Goal: Task Accomplishment & Management: Use online tool/utility

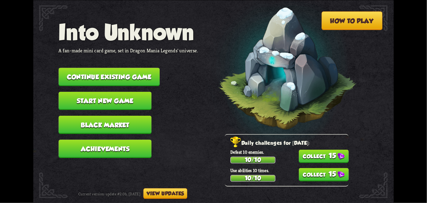
click at [335, 150] on button "15" at bounding box center [324, 156] width 50 height 13
click at [337, 175] on button "15" at bounding box center [324, 174] width 50 height 13
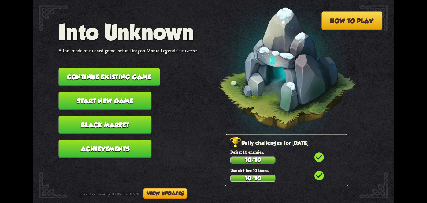
click at [72, 124] on button "Black Market" at bounding box center [105, 125] width 93 height 18
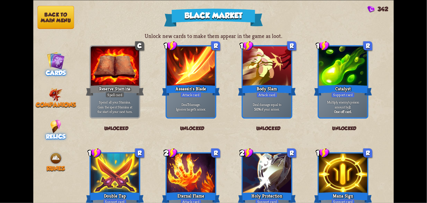
click at [56, 135] on span "Relics" at bounding box center [56, 136] width 20 height 7
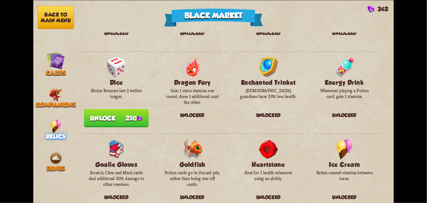
scroll to position [156, 0]
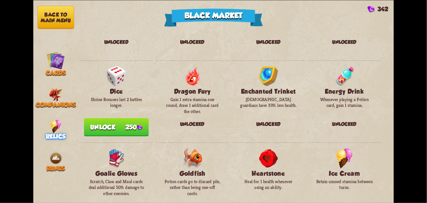
click at [136, 129] on button "Unlock 250" at bounding box center [116, 127] width 65 height 18
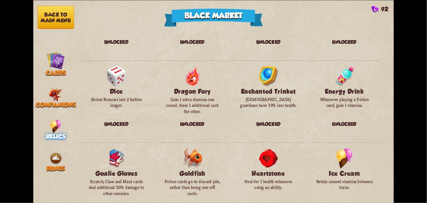
click at [61, 59] on img at bounding box center [56, 60] width 18 height 18
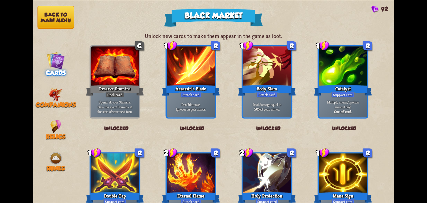
click at [66, 17] on button "Back to main menu" at bounding box center [55, 17] width 37 height 23
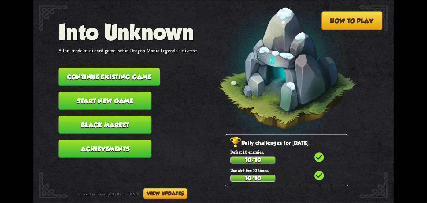
click at [125, 70] on button "Continue existing game" at bounding box center [109, 77] width 101 height 18
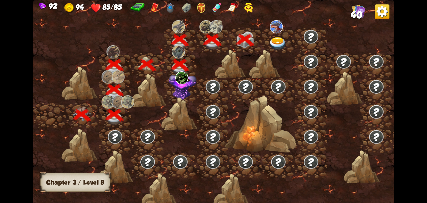
click at [279, 40] on img at bounding box center [278, 43] width 18 height 13
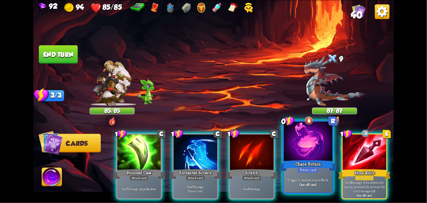
click at [311, 175] on div "Trigger 2 random rune effects. One-off card." at bounding box center [308, 181] width 48 height 21
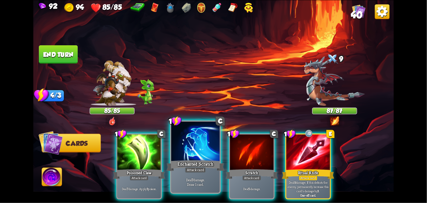
click at [196, 160] on div "Enchanted Scratch" at bounding box center [196, 165] width 58 height 13
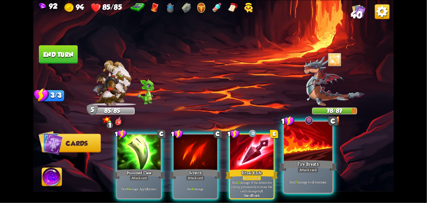
click at [311, 175] on div "Deal 7 damage to all enemies." at bounding box center [308, 181] width 48 height 21
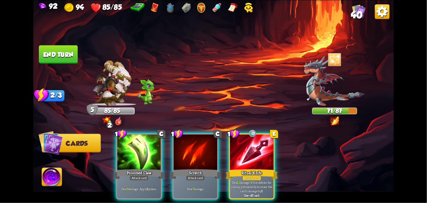
click at [256, 175] on div "Attack card" at bounding box center [252, 177] width 19 height 5
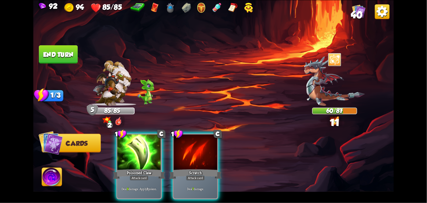
click at [141, 179] on div "Deal 9 damage. Apply 3 poison." at bounding box center [140, 188] width 44 height 19
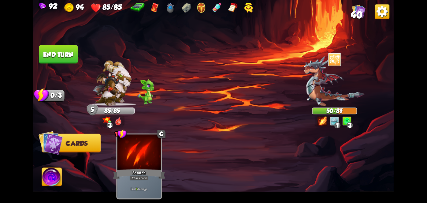
click at [71, 62] on button "End turn" at bounding box center [58, 54] width 39 height 18
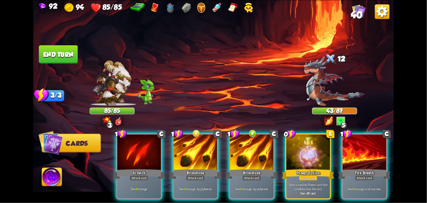
click at [303, 183] on p "Draw a random Power card that costs 0 stamina this turn." at bounding box center [308, 187] width 41 height 9
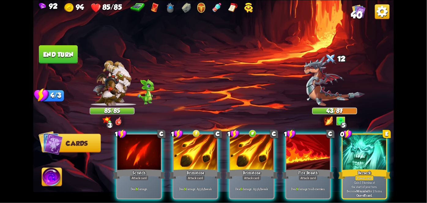
click at [374, 175] on div "Power card" at bounding box center [365, 177] width 19 height 5
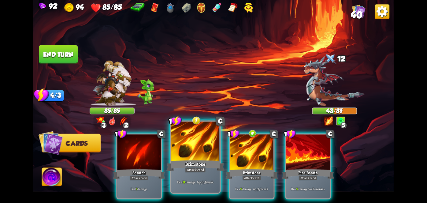
click at [194, 167] on div "Brimstone" at bounding box center [196, 165] width 58 height 13
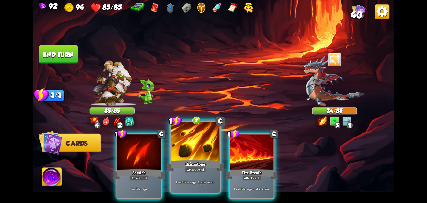
click at [210, 180] on p "Deal 10 damage. Apply 1 weak." at bounding box center [196, 182] width 46 height 5
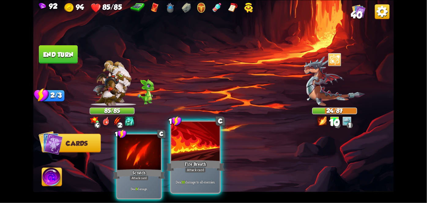
click at [203, 172] on div "Attack card" at bounding box center [195, 170] width 21 height 6
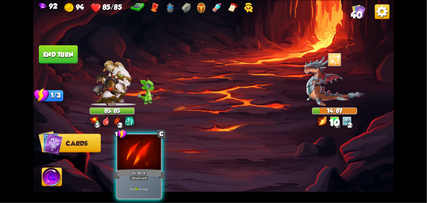
click at [147, 179] on div "Deal 10 damage." at bounding box center [140, 188] width 44 height 19
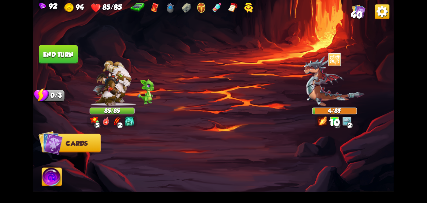
click at [70, 58] on button "End turn" at bounding box center [58, 54] width 39 height 18
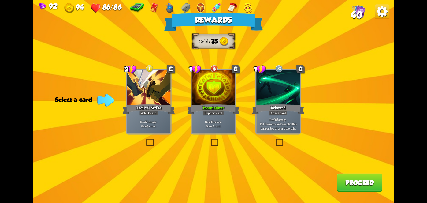
click at [163, 130] on div "Deal 7 damage. Gain 8 armor." at bounding box center [149, 124] width 44 height 19
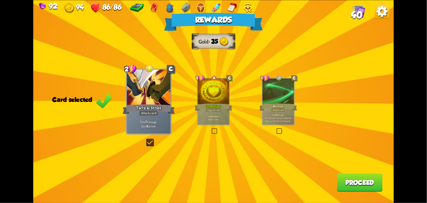
click at [353, 189] on button "Proceed" at bounding box center [360, 182] width 46 height 18
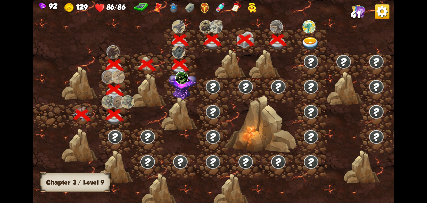
click at [177, 92] on img at bounding box center [183, 85] width 28 height 30
click at [188, 83] on img at bounding box center [181, 77] width 13 height 13
click at [179, 77] on img at bounding box center [181, 77] width 13 height 13
click at [186, 87] on img at bounding box center [183, 85] width 28 height 30
click at [186, 80] on img at bounding box center [181, 77] width 13 height 13
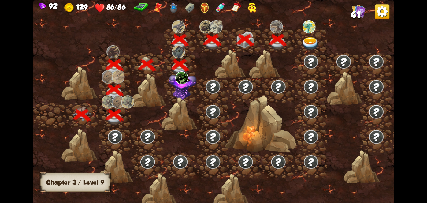
click at [191, 82] on img at bounding box center [183, 85] width 28 height 30
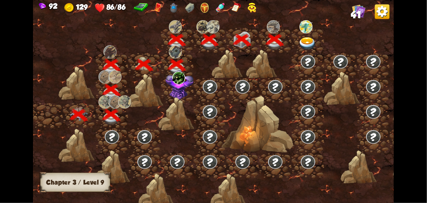
scroll to position [0, 0]
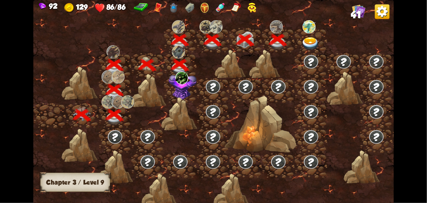
click at [309, 32] on img at bounding box center [309, 26] width 13 height 13
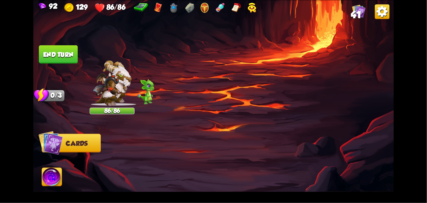
click at [309, 32] on img at bounding box center [213, 101] width 361 height 203
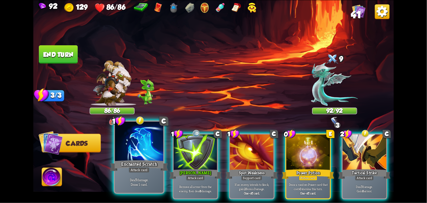
click at [120, 181] on p "Deal 7 damage. Draw 1 card." at bounding box center [139, 181] width 46 height 9
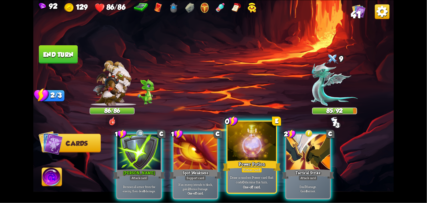
click at [248, 159] on div at bounding box center [252, 142] width 48 height 41
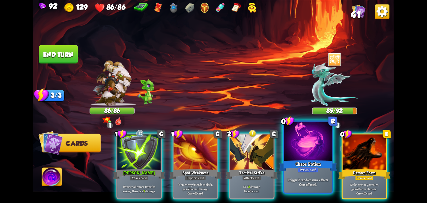
click at [314, 159] on div "Chaos Potion" at bounding box center [308, 165] width 58 height 13
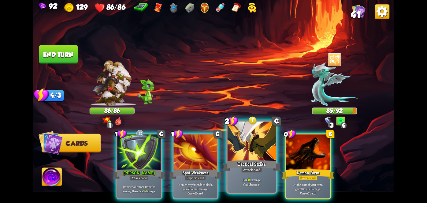
click at [253, 164] on div "Tactical Strike" at bounding box center [252, 165] width 58 height 13
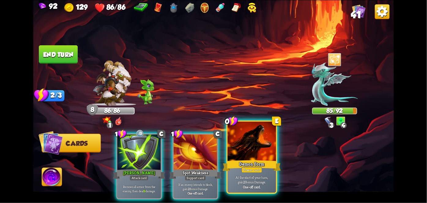
click at [244, 168] on div "Power card" at bounding box center [252, 170] width 21 height 6
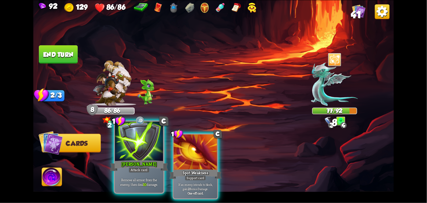
click at [130, 159] on div "[PERSON_NAME]" at bounding box center [139, 165] width 58 height 13
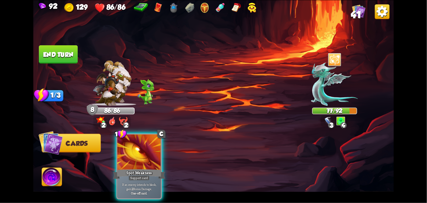
click at [59, 56] on button "End turn" at bounding box center [58, 54] width 39 height 18
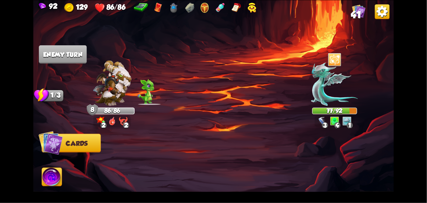
click at [140, 0] on html "92 129 86/86 41 Select an enemy to attack... You don't have enough stamina to p…" at bounding box center [213, 101] width 427 height 203
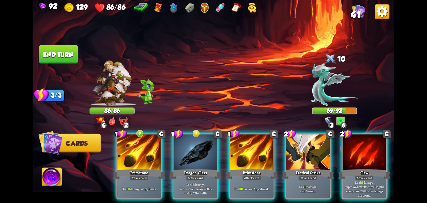
click at [201, 179] on div "Deal 16 damage. Reduce the damage of this card by 2 this battle." at bounding box center [196, 188] width 44 height 19
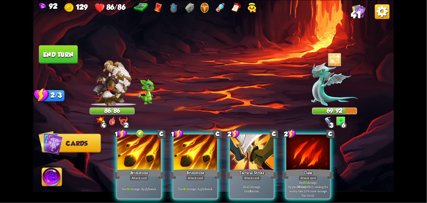
click at [132, 168] on div "Brimstone" at bounding box center [139, 174] width 52 height 12
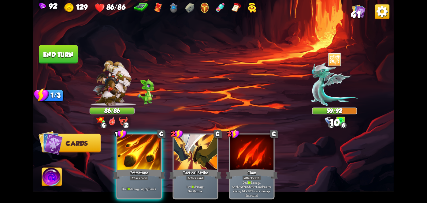
click at [136, 175] on div "Attack card" at bounding box center [139, 177] width 19 height 5
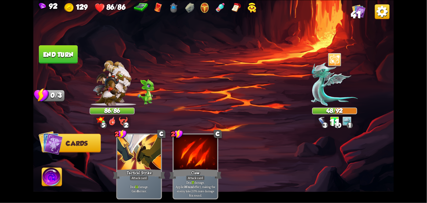
click at [53, 59] on button "End turn" at bounding box center [58, 54] width 39 height 18
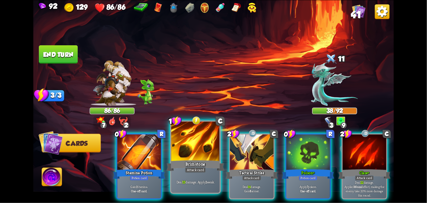
click at [189, 163] on div "Brimstone" at bounding box center [196, 165] width 58 height 13
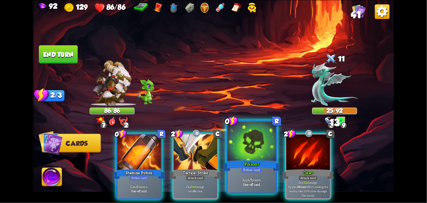
click at [250, 168] on div "Potion card" at bounding box center [252, 170] width 21 height 6
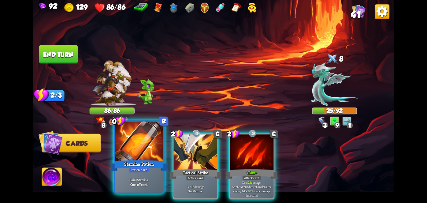
click at [140, 161] on div "Stamina Potion" at bounding box center [139, 165] width 58 height 13
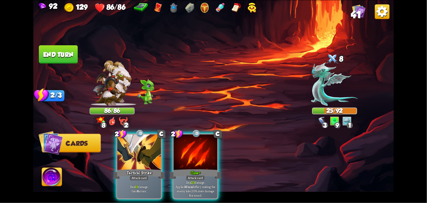
click at [140, 168] on div "Tactical Strike" at bounding box center [139, 174] width 52 height 12
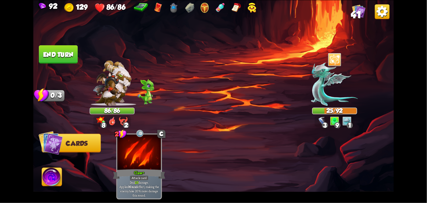
click at [140, 161] on div "2 C Claw+ Attack card Deal 23 damage. Applies Wound effect, making the enemy ta…" at bounding box center [249, 158] width 289 height 90
click at [140, 168] on div "Claw+" at bounding box center [139, 174] width 52 height 12
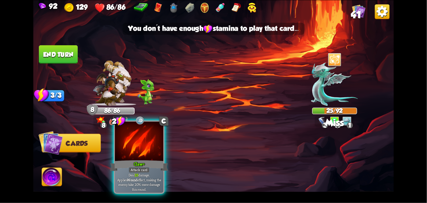
click at [144, 145] on div at bounding box center [139, 142] width 48 height 41
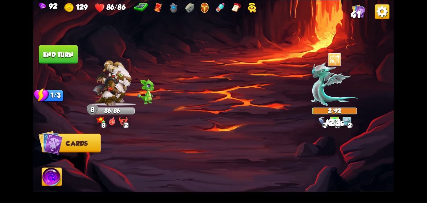
click at [71, 61] on button "End turn" at bounding box center [58, 54] width 39 height 18
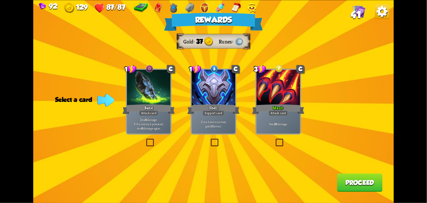
click at [147, 100] on div at bounding box center [149, 88] width 44 height 37
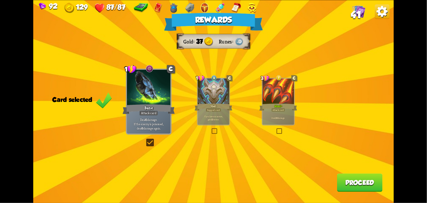
click at [355, 184] on button "Proceed" at bounding box center [360, 182] width 46 height 18
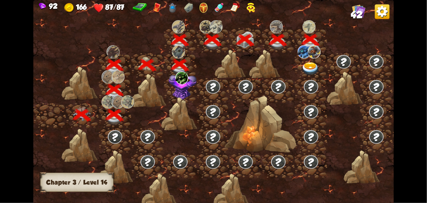
scroll to position [0, 93]
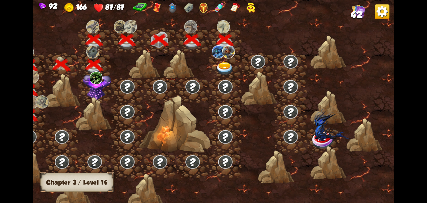
click at [220, 51] on img at bounding box center [218, 51] width 13 height 13
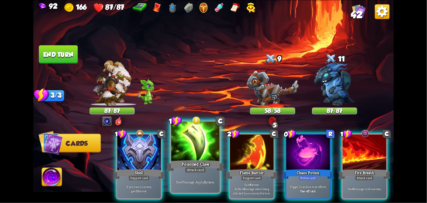
click at [189, 171] on div "Attack card" at bounding box center [195, 170] width 21 height 6
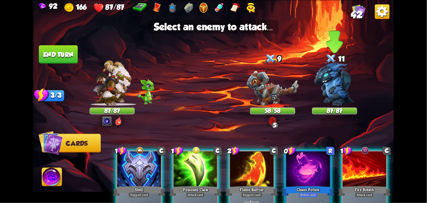
click at [326, 86] on img at bounding box center [335, 83] width 40 height 43
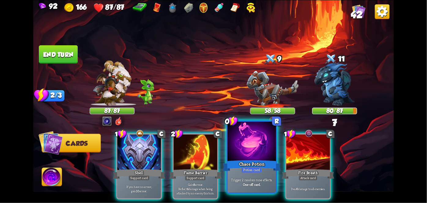
click at [256, 160] on div "Chaos Potion" at bounding box center [252, 165] width 58 height 13
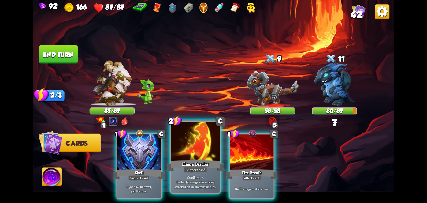
click at [184, 154] on div at bounding box center [195, 142] width 48 height 41
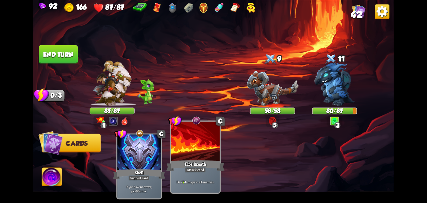
click at [192, 146] on div at bounding box center [195, 142] width 48 height 41
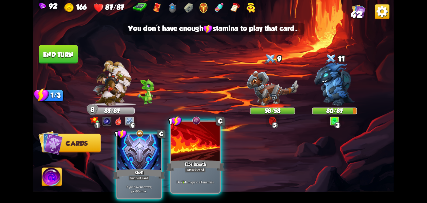
click at [200, 162] on div "Fire Breath" at bounding box center [196, 165] width 58 height 13
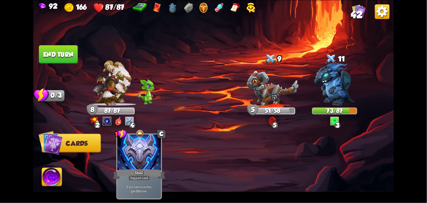
click at [52, 53] on button "End turn" at bounding box center [58, 54] width 39 height 18
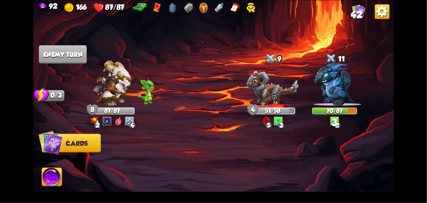
click at [56, 175] on img at bounding box center [52, 178] width 20 height 20
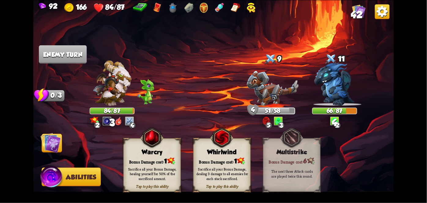
click at [43, 144] on img at bounding box center [51, 143] width 20 height 20
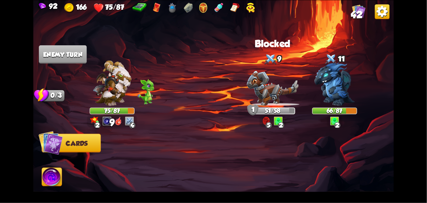
click at [338, 89] on img at bounding box center [335, 83] width 40 height 43
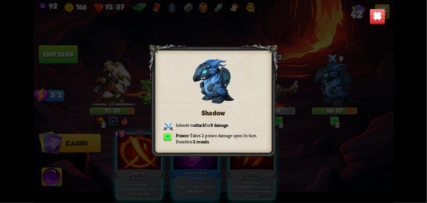
click at [383, 17] on img at bounding box center [378, 17] width 16 height 16
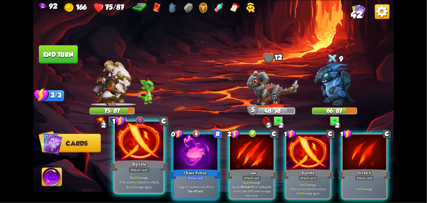
click at [143, 158] on div at bounding box center [139, 142] width 48 height 41
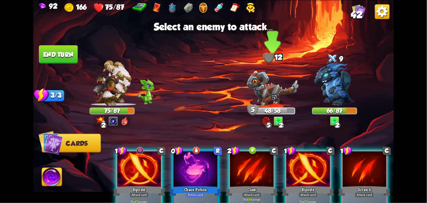
click at [276, 87] on img at bounding box center [273, 88] width 52 height 35
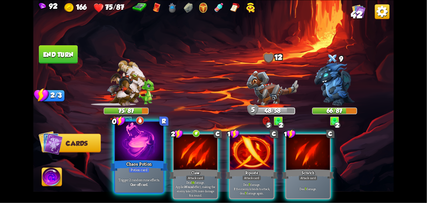
click at [141, 176] on div "Trigger 2 random rune effects. One-off card." at bounding box center [139, 181] width 48 height 21
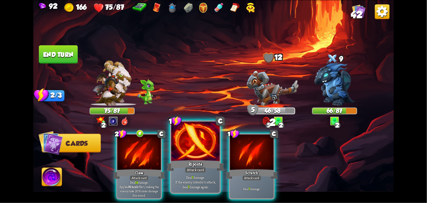
click at [205, 174] on div "Deal 7 damage. If the enemy intends to attack, deal 7 damage again." at bounding box center [195, 181] width 48 height 21
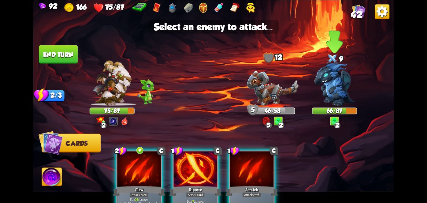
click at [339, 86] on img at bounding box center [335, 83] width 40 height 43
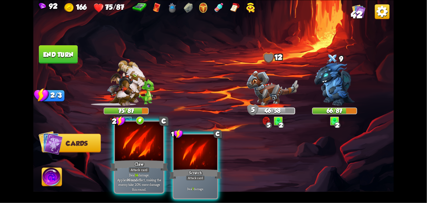
click at [137, 160] on div "Claw" at bounding box center [139, 165] width 58 height 13
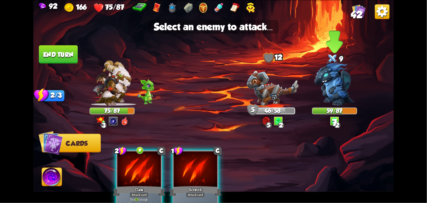
click at [330, 88] on img at bounding box center [335, 83] width 40 height 43
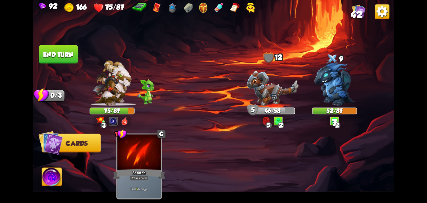
click at [64, 189] on img at bounding box center [213, 101] width 361 height 203
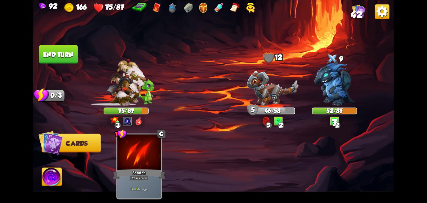
click at [50, 180] on img at bounding box center [52, 178] width 20 height 20
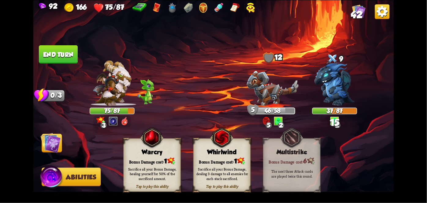
click at [217, 166] on div "Sacrifice all your Bonus Damage, dealing 3 damage to all enemies for each stack…" at bounding box center [223, 173] width 58 height 23
click at [47, 138] on img at bounding box center [51, 143] width 20 height 20
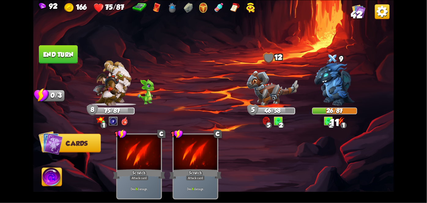
click at [66, 61] on button "End turn" at bounding box center [58, 54] width 39 height 18
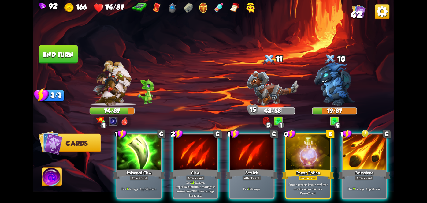
click at [318, 149] on div at bounding box center [309, 152] width 44 height 37
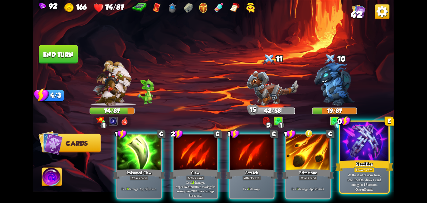
click at [370, 158] on div at bounding box center [365, 142] width 48 height 41
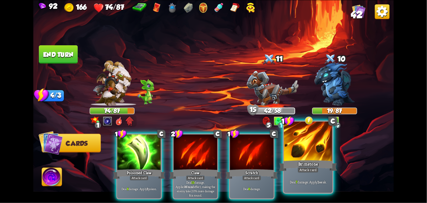
click at [314, 176] on div "Deal 7 damage. Apply 1 weak." at bounding box center [308, 181] width 48 height 21
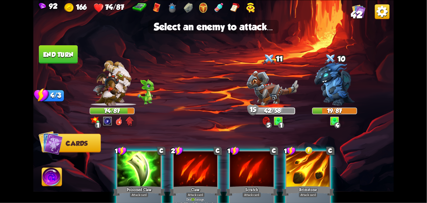
click at [283, 92] on img at bounding box center [273, 88] width 52 height 35
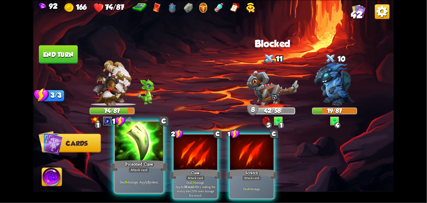
click at [130, 170] on div "Attack card" at bounding box center [139, 170] width 21 height 6
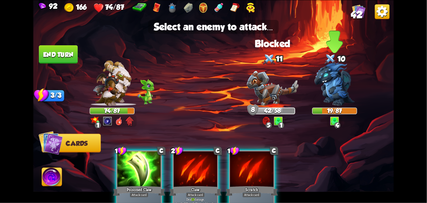
click at [334, 92] on img at bounding box center [335, 83] width 40 height 43
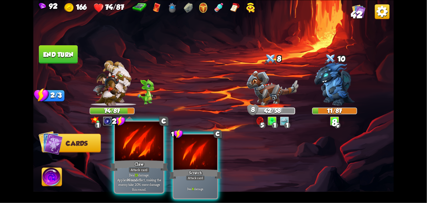
click at [134, 164] on div "Claw" at bounding box center [139, 165] width 58 height 13
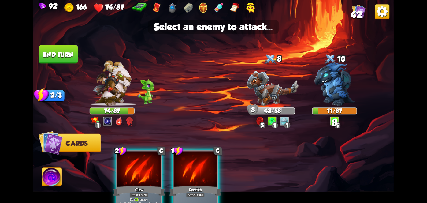
click at [344, 86] on img at bounding box center [335, 83] width 40 height 43
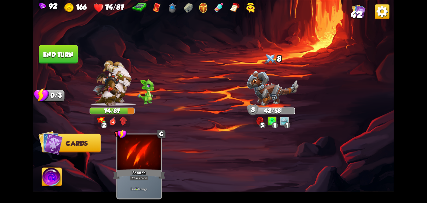
click at [44, 187] on img at bounding box center [52, 178] width 20 height 20
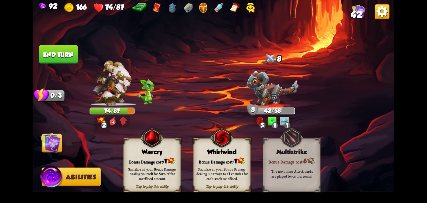
click at [229, 164] on div "Sacrifice all your Bonus Damage, dealing 3 damage to all enemies for each stack…" at bounding box center [223, 173] width 58 height 23
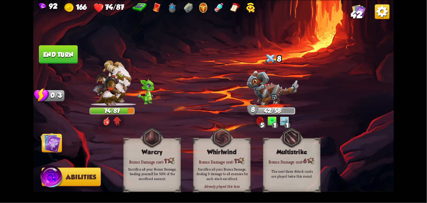
click at [55, 148] on img at bounding box center [51, 143] width 20 height 20
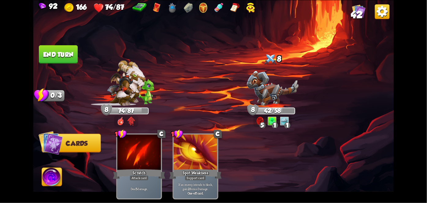
click at [54, 60] on button "End turn" at bounding box center [58, 54] width 39 height 18
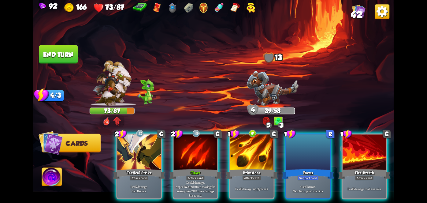
scroll to position [0, 58]
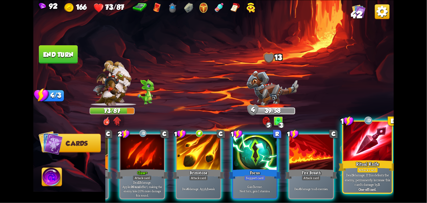
click at [362, 159] on div at bounding box center [368, 142] width 48 height 41
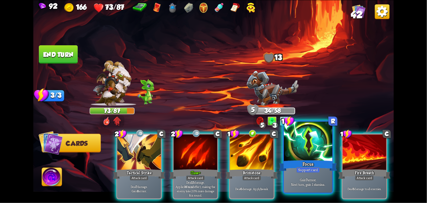
click at [313, 149] on div at bounding box center [308, 142] width 48 height 41
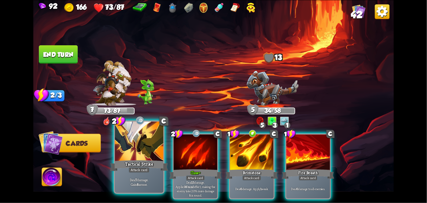
click at [144, 167] on div "Tactical Strike" at bounding box center [139, 165] width 58 height 13
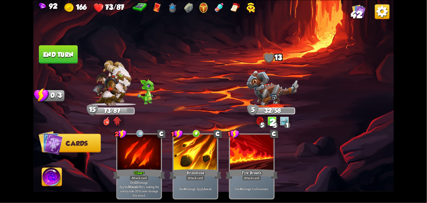
click at [73, 57] on button "End turn" at bounding box center [58, 54] width 39 height 18
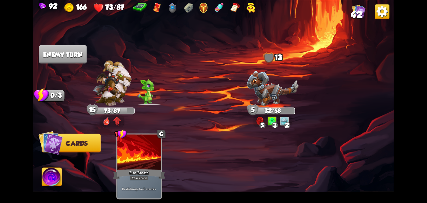
click at [63, 67] on img at bounding box center [213, 101] width 361 height 203
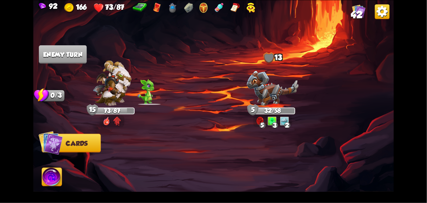
click at [125, 88] on img at bounding box center [112, 82] width 39 height 45
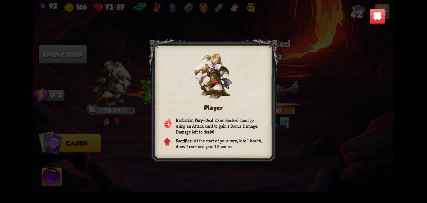
click at [380, 19] on img at bounding box center [378, 17] width 16 height 16
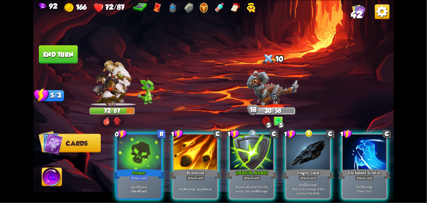
click at [138, 168] on div "Poison+" at bounding box center [139, 174] width 52 height 12
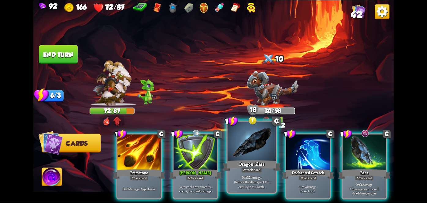
click at [247, 164] on div "Dragon Glass" at bounding box center [252, 165] width 58 height 13
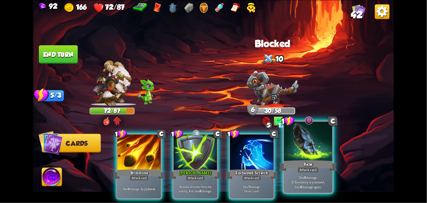
click at [308, 152] on div at bounding box center [308, 142] width 48 height 41
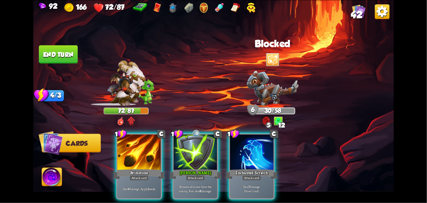
click at [259, 168] on div "Enchanted Scratch" at bounding box center [252, 174] width 52 height 12
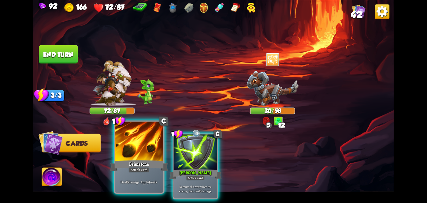
click at [129, 166] on div "Brimstone" at bounding box center [139, 165] width 58 height 13
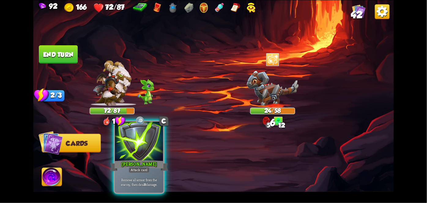
click at [133, 168] on div "Attack card" at bounding box center [139, 170] width 21 height 6
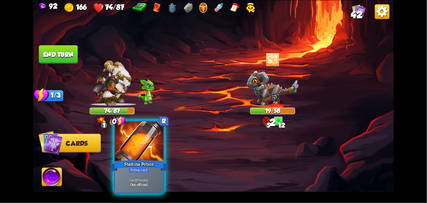
click at [140, 172] on div "Potion card" at bounding box center [139, 170] width 21 height 6
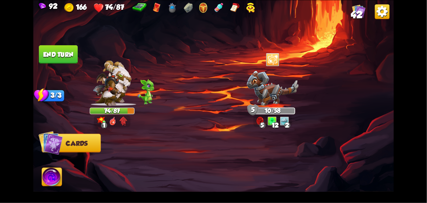
click at [47, 52] on button "End turn" at bounding box center [58, 54] width 39 height 18
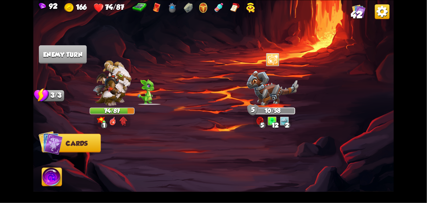
click at [53, 179] on img at bounding box center [52, 178] width 20 height 20
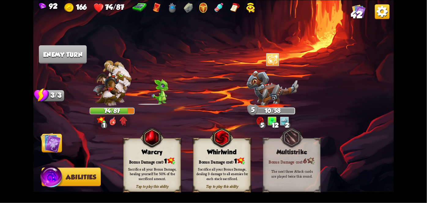
click at [47, 148] on img at bounding box center [51, 143] width 20 height 20
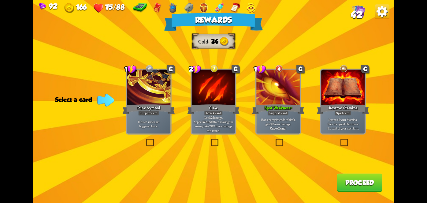
click at [212, 114] on div "Attack card" at bounding box center [213, 113] width 19 height 5
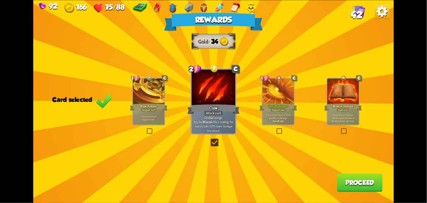
click at [366, 189] on button "Proceed" at bounding box center [360, 182] width 46 height 18
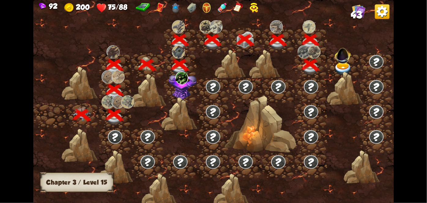
scroll to position [0, 93]
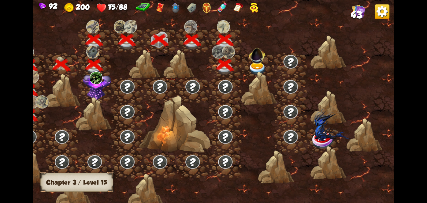
click at [261, 69] on img at bounding box center [258, 68] width 18 height 13
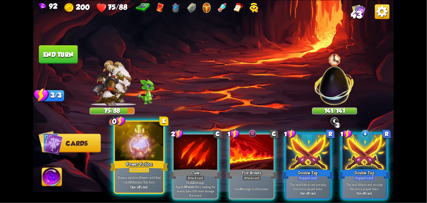
click at [142, 174] on div "Draw a random Power card that costs 0 stamina this turn. One-off card." at bounding box center [139, 181] width 48 height 21
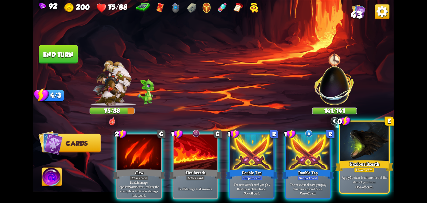
click at [373, 152] on div at bounding box center [365, 142] width 48 height 41
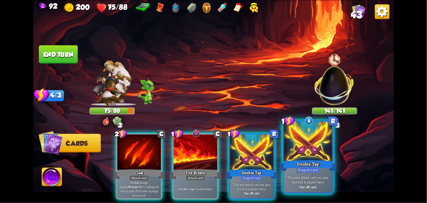
click at [316, 152] on div at bounding box center [308, 142] width 48 height 41
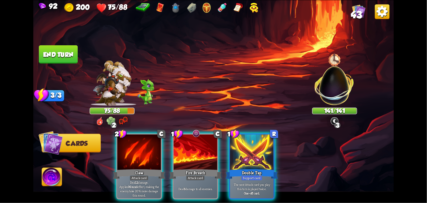
click at [193, 186] on div "Deal 6 damage to all enemies." at bounding box center [196, 188] width 44 height 19
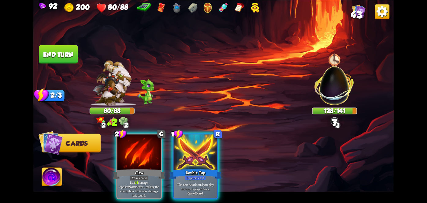
click at [133, 168] on div "Claw" at bounding box center [139, 174] width 52 height 12
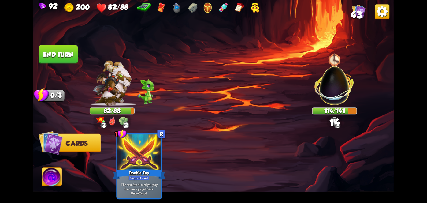
click at [55, 54] on button "End turn" at bounding box center [58, 54] width 39 height 18
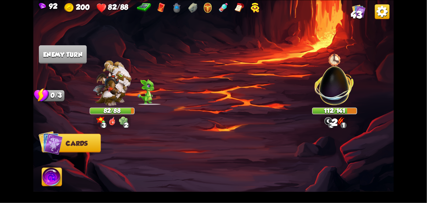
click at [340, 76] on img at bounding box center [334, 81] width 47 height 47
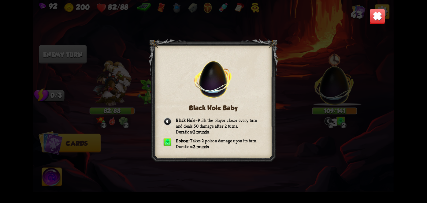
click at [375, 21] on img at bounding box center [378, 17] width 16 height 16
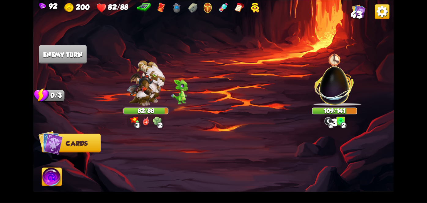
click at [336, 66] on div at bounding box center [334, 59] width 13 height 15
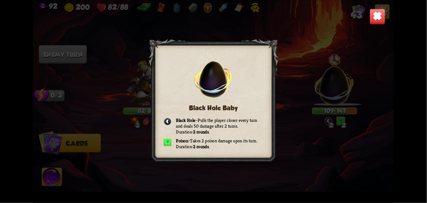
click at [375, 20] on img at bounding box center [378, 17] width 16 height 16
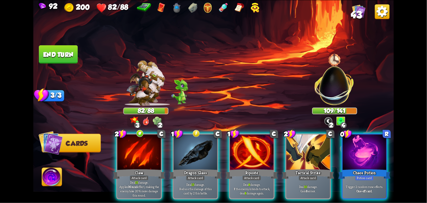
click at [202, 175] on div "Attack card" at bounding box center [195, 177] width 19 height 5
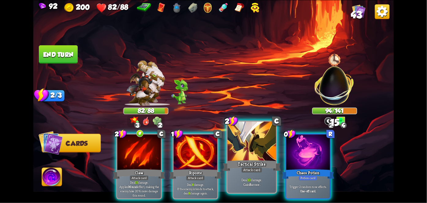
click at [250, 169] on div "Attack card" at bounding box center [252, 170] width 21 height 6
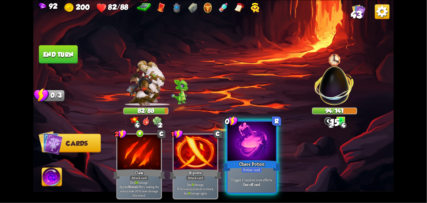
click at [249, 172] on div "Potion card" at bounding box center [252, 170] width 21 height 6
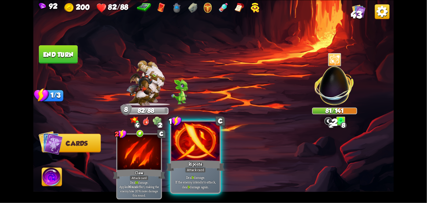
click at [195, 163] on div "Riposte" at bounding box center [196, 165] width 58 height 13
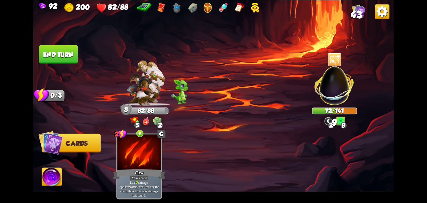
click at [53, 52] on button "End turn" at bounding box center [58, 54] width 39 height 18
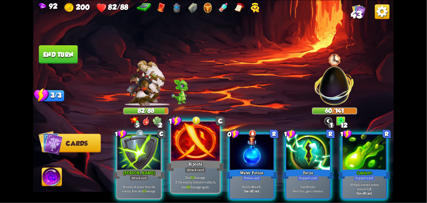
click at [194, 146] on div at bounding box center [195, 142] width 48 height 41
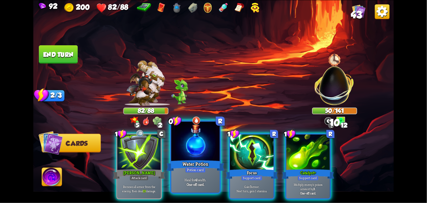
click at [185, 151] on div at bounding box center [195, 142] width 48 height 41
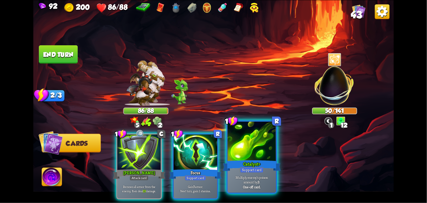
click at [245, 154] on div at bounding box center [252, 142] width 48 height 41
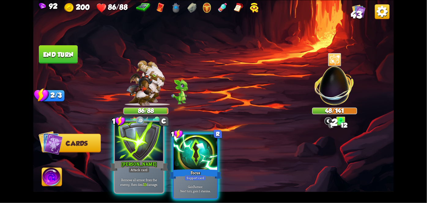
click at [152, 155] on div at bounding box center [139, 142] width 48 height 41
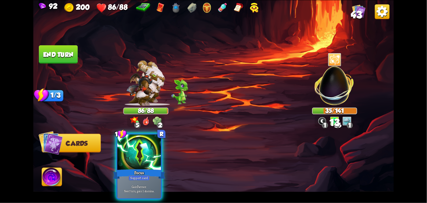
click at [51, 52] on button "End turn" at bounding box center [58, 54] width 39 height 18
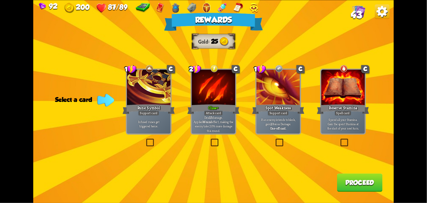
click at [216, 92] on div at bounding box center [214, 88] width 44 height 37
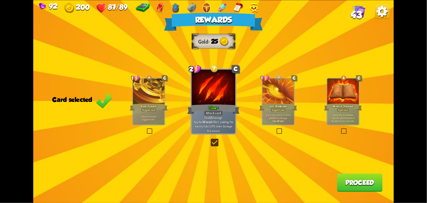
click at [361, 174] on button "Proceed" at bounding box center [360, 182] width 46 height 18
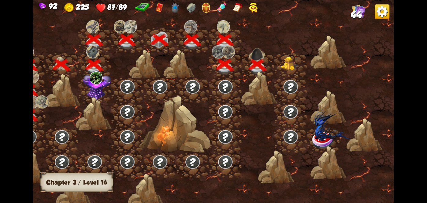
click at [286, 67] on img at bounding box center [290, 64] width 18 height 14
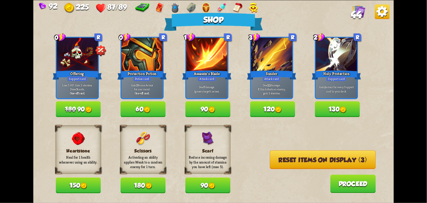
click at [214, 183] on img at bounding box center [212, 186] width 7 height 7
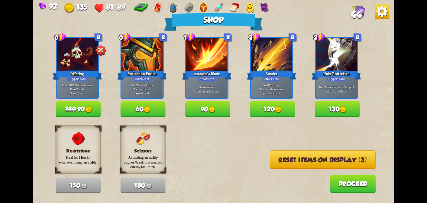
click at [209, 112] on img at bounding box center [212, 109] width 7 height 7
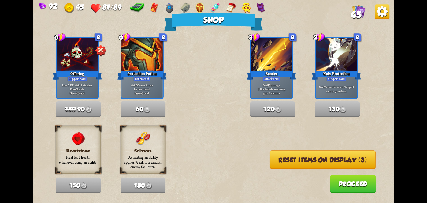
click at [336, 155] on button "Reset items on display (3)" at bounding box center [323, 159] width 106 height 19
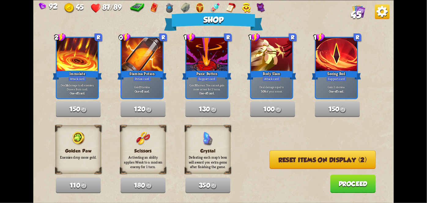
click at [358, 167] on button "Reset items on display (2)" at bounding box center [323, 159] width 106 height 19
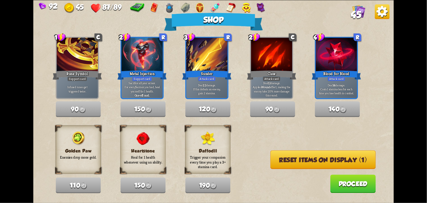
click at [358, 164] on button "Reset items on display (1)" at bounding box center [323, 159] width 105 height 19
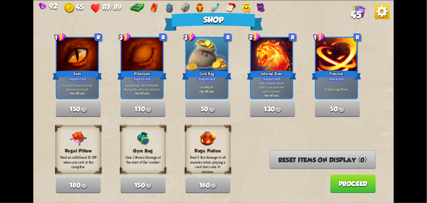
click at [363, 181] on button "Proceed" at bounding box center [354, 184] width 46 height 18
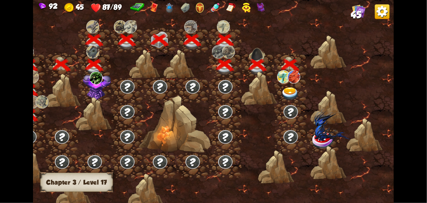
click at [295, 85] on div at bounding box center [291, 90] width 33 height 25
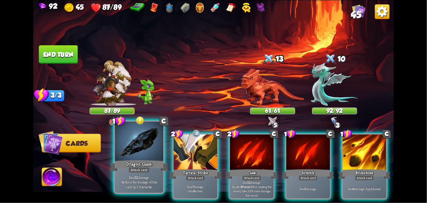
click at [138, 151] on div at bounding box center [139, 142] width 48 height 41
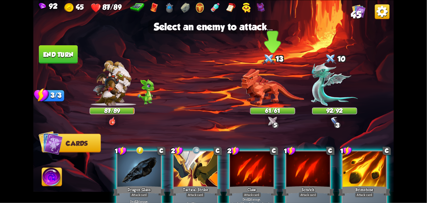
click at [272, 84] on img at bounding box center [272, 87] width 63 height 37
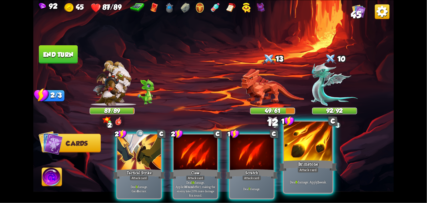
click at [301, 145] on div at bounding box center [308, 142] width 48 height 41
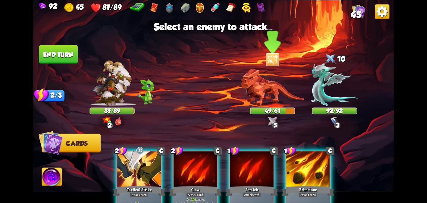
click at [277, 96] on img at bounding box center [272, 87] width 63 height 37
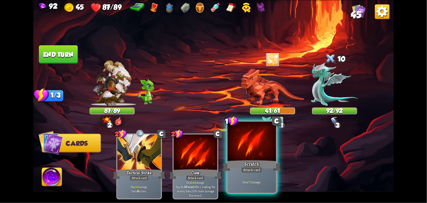
click at [264, 164] on div "Scratch" at bounding box center [252, 165] width 58 height 13
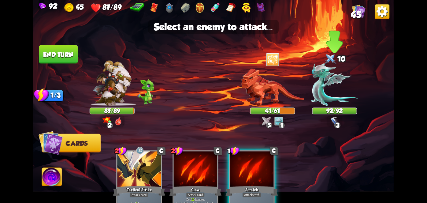
click at [339, 104] on img at bounding box center [334, 83] width 47 height 43
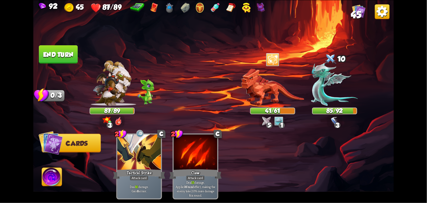
click at [53, 48] on button "End turn" at bounding box center [58, 54] width 39 height 18
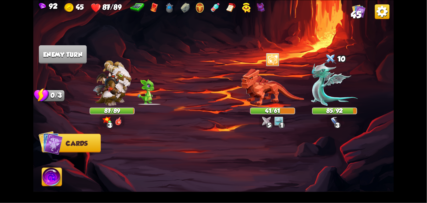
click at [43, 181] on img at bounding box center [52, 178] width 20 height 20
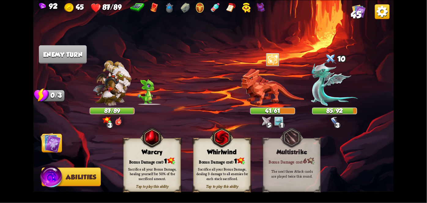
click at [228, 156] on div "Tap to play this ability Whirlwind Bonus Damage cost: 1 Sacrifice all your Bonu…" at bounding box center [223, 165] width 58 height 54
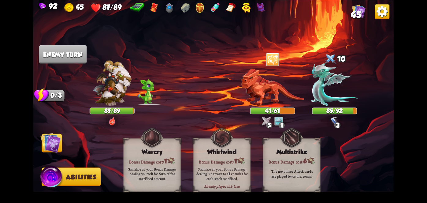
click at [235, 150] on div "Whirlwind" at bounding box center [222, 151] width 57 height 7
click at [233, 145] on img at bounding box center [221, 138] width 23 height 24
click at [239, 141] on div "Already played this turn Whirlwind Bonus Damage cost: 1 Sacrifice all your Bonu…" at bounding box center [223, 165] width 58 height 54
click at [233, 146] on img at bounding box center [221, 138] width 23 height 24
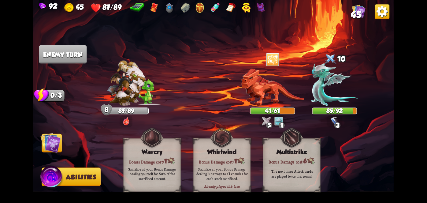
click at [231, 157] on div "Bonus Damage cost: 1" at bounding box center [222, 161] width 57 height 8
click at [51, 134] on img at bounding box center [51, 143] width 20 height 20
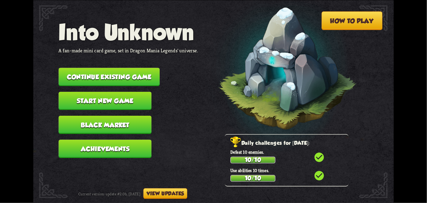
click at [104, 74] on button "Continue existing game" at bounding box center [109, 77] width 101 height 18
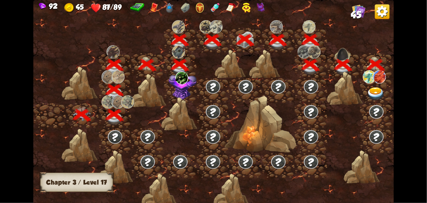
scroll to position [0, 93]
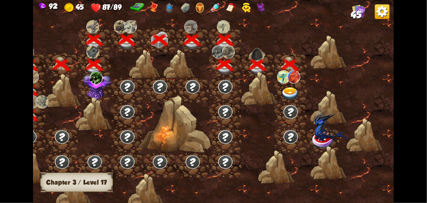
click at [290, 91] on img at bounding box center [290, 93] width 18 height 13
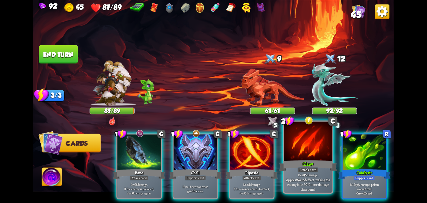
click at [313, 154] on div at bounding box center [308, 142] width 48 height 41
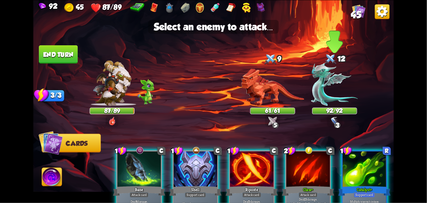
click at [326, 101] on img at bounding box center [334, 83] width 47 height 43
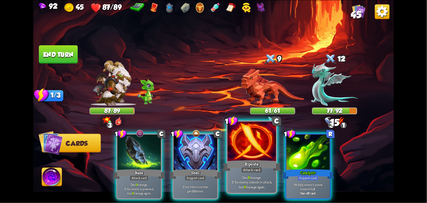
click at [255, 166] on div "Riposte" at bounding box center [252, 165] width 58 height 13
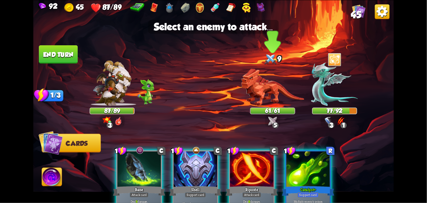
click at [273, 99] on img at bounding box center [272, 87] width 63 height 37
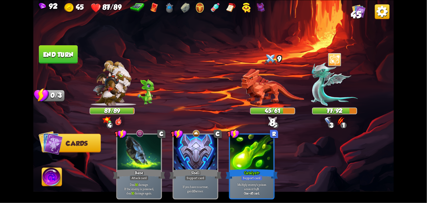
click at [59, 66] on img at bounding box center [213, 101] width 361 height 203
click at [58, 61] on button "End turn" at bounding box center [58, 54] width 39 height 18
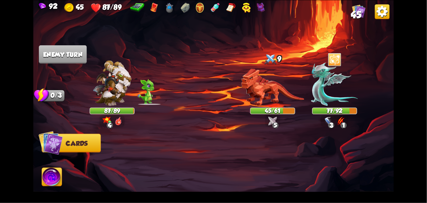
click at [48, 175] on img at bounding box center [52, 178] width 20 height 20
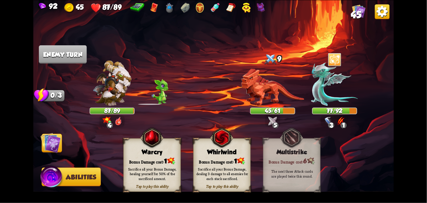
click at [219, 162] on div "Bonus Damage cost: 1" at bounding box center [222, 161] width 57 height 8
click at [224, 156] on div "Tap to play this ability Whirlwind Bonus Damage cost: 1 Sacrifice all your Bonu…" at bounding box center [223, 165] width 58 height 54
click at [230, 160] on div "Bonus Damage cost: 1" at bounding box center [222, 161] width 57 height 8
click at [228, 157] on div "Bonus Damage cost: 1" at bounding box center [222, 161] width 57 height 8
click at [225, 164] on div "Sacrifice all your Bonus Damage, dealing 3 damage to all enemies for each stack…" at bounding box center [223, 173] width 58 height 23
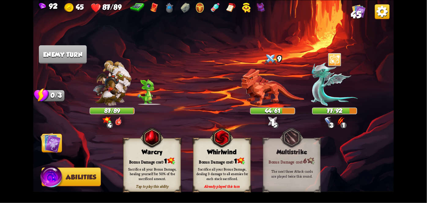
click at [51, 143] on img at bounding box center [51, 143] width 20 height 20
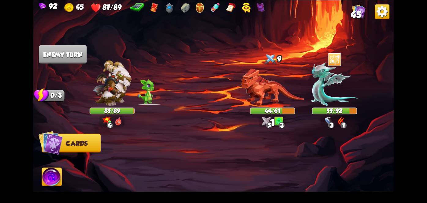
click at [42, 168] on button "Abilities" at bounding box center [52, 177] width 20 height 19
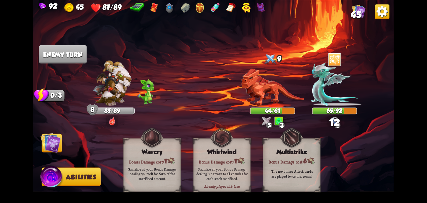
click at [55, 142] on img at bounding box center [51, 143] width 20 height 20
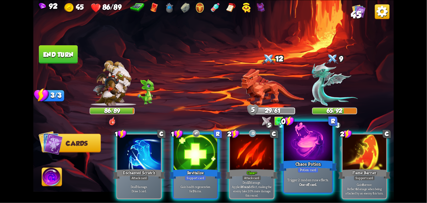
click at [313, 152] on div at bounding box center [308, 142] width 48 height 41
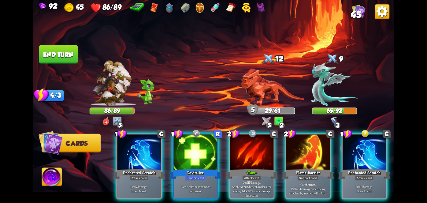
click at [365, 152] on div at bounding box center [365, 152] width 44 height 37
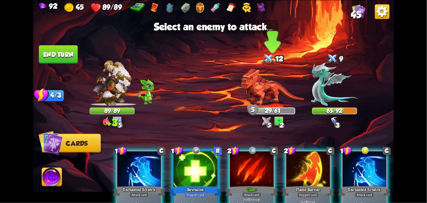
click at [264, 96] on img at bounding box center [272, 87] width 63 height 37
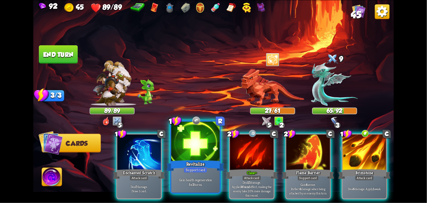
click at [196, 164] on div "Revitalize" at bounding box center [196, 165] width 58 height 13
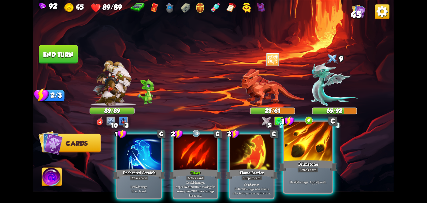
click at [305, 166] on div "Brimstone" at bounding box center [308, 165] width 58 height 13
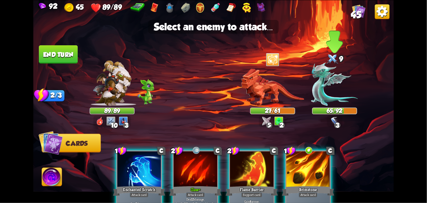
click at [331, 94] on img at bounding box center [334, 83] width 47 height 43
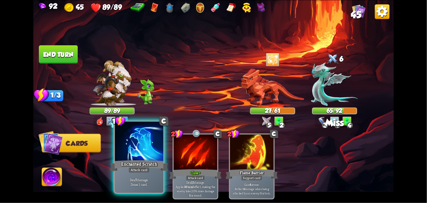
click at [136, 154] on div at bounding box center [139, 142] width 48 height 41
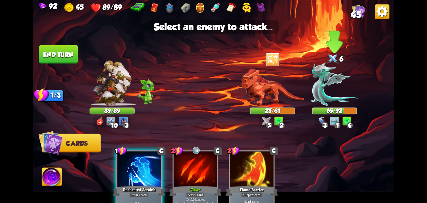
click at [344, 85] on img at bounding box center [334, 83] width 47 height 43
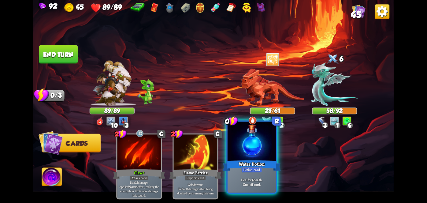
click at [232, 150] on div at bounding box center [252, 142] width 48 height 41
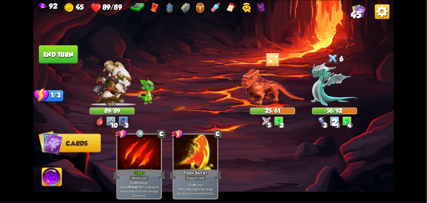
click at [63, 57] on button "End turn" at bounding box center [58, 54] width 39 height 18
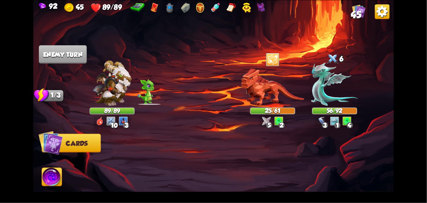
click at [47, 177] on img at bounding box center [52, 178] width 20 height 20
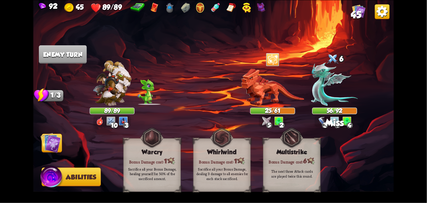
click at [233, 160] on div "Bonus Damage cost: 1" at bounding box center [222, 161] width 57 height 8
click at [224, 163] on div "Sacrifice all your Bonus Damage, dealing 3 damage to all enemies for each stack…" at bounding box center [223, 173] width 58 height 23
click at [233, 157] on div "Bonus Damage cost: 1" at bounding box center [222, 161] width 57 height 8
click at [240, 150] on div "Whirlwind" at bounding box center [222, 151] width 57 height 7
click at [239, 149] on div "Whirlwind" at bounding box center [222, 151] width 57 height 7
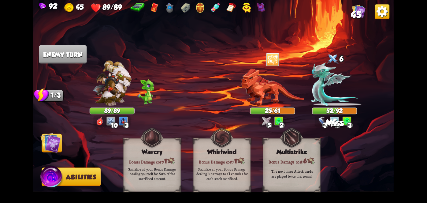
click at [230, 154] on div "Whirlwind" at bounding box center [222, 151] width 57 height 7
click at [230, 160] on div "Bonus Damage cost: 1" at bounding box center [222, 161] width 57 height 8
click at [229, 160] on div "Bonus Damage cost: 1" at bounding box center [222, 161] width 57 height 8
click at [231, 162] on div "Bonus Damage cost: 1" at bounding box center [222, 161] width 57 height 8
click at [227, 160] on div "Bonus Damage cost: 1" at bounding box center [222, 161] width 57 height 8
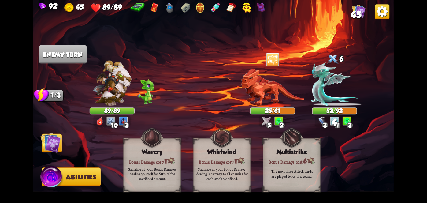
click at [226, 165] on div "Sacrifice all your Bonus Damage, dealing 3 damage to all enemies for each stack…" at bounding box center [223, 173] width 58 height 23
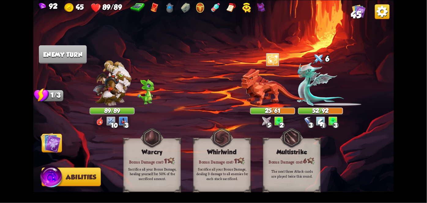
click at [225, 165] on div "Sacrifice all your Bonus Damage, dealing 3 damage to all enemies for each stack…" at bounding box center [223, 173] width 58 height 23
click at [224, 171] on div "Sacrifice all your Bonus Damage, dealing 3 damage to all enemies for each stack…" at bounding box center [223, 174] width 52 height 14
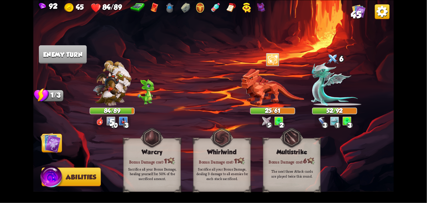
click at [225, 175] on div "Sacrifice all your Bonus Damage, dealing 3 damage to all enemies for each stack…" at bounding box center [223, 174] width 52 height 14
click at [42, 148] on img at bounding box center [51, 143] width 20 height 20
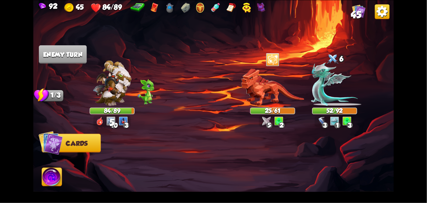
click at [46, 142] on img at bounding box center [51, 142] width 24 height 24
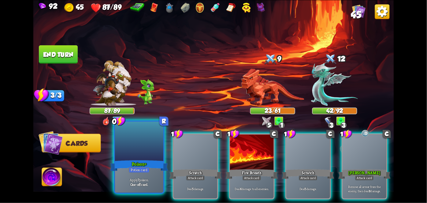
click at [135, 150] on div at bounding box center [139, 142] width 48 height 41
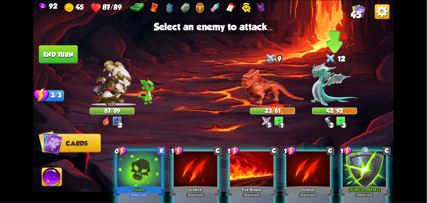
click at [326, 88] on img at bounding box center [334, 83] width 47 height 43
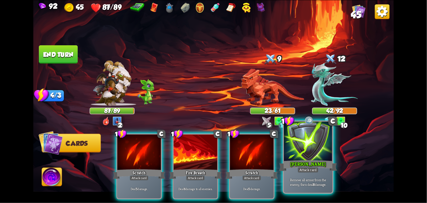
click at [306, 167] on div "[PERSON_NAME]" at bounding box center [308, 165] width 58 height 13
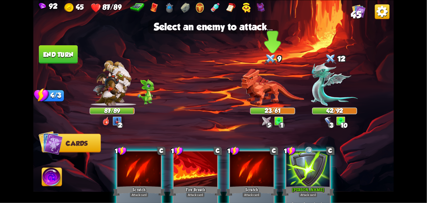
click at [269, 97] on img at bounding box center [272, 87] width 63 height 37
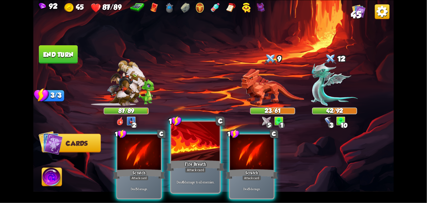
click at [198, 167] on div "Fire Breath" at bounding box center [196, 165] width 58 height 13
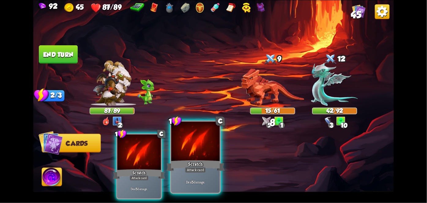
click at [185, 166] on div "Scratch" at bounding box center [196, 165] width 58 height 13
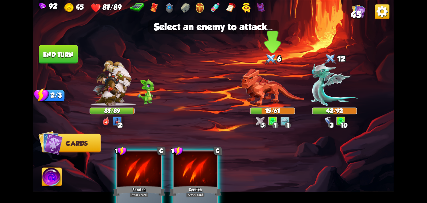
click at [270, 89] on img at bounding box center [272, 87] width 63 height 37
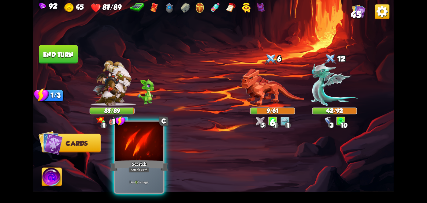
click at [146, 166] on div "Scratch" at bounding box center [139, 165] width 58 height 13
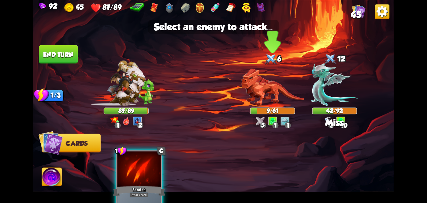
click at [281, 92] on img at bounding box center [272, 87] width 63 height 37
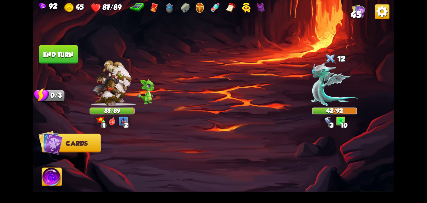
click at [55, 175] on img at bounding box center [52, 178] width 20 height 20
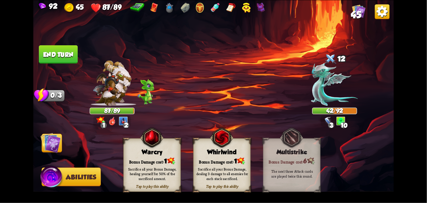
click at [229, 165] on div "Sacrifice all your Bonus Damage, dealing 3 damage to all enemies for each stack…" at bounding box center [223, 173] width 58 height 23
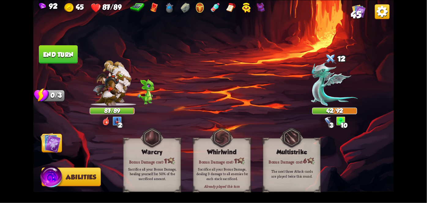
click at [229, 162] on div "Bonus Damage cost: 1" at bounding box center [222, 161] width 57 height 8
click at [230, 157] on div "Bonus Damage cost: 1" at bounding box center [222, 161] width 57 height 8
click at [228, 157] on div "Bonus Damage cost: 1" at bounding box center [222, 161] width 57 height 8
click at [49, 149] on img at bounding box center [51, 143] width 20 height 20
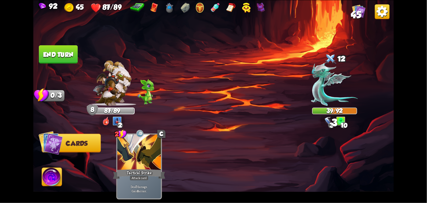
click at [59, 61] on button "End turn" at bounding box center [58, 54] width 39 height 18
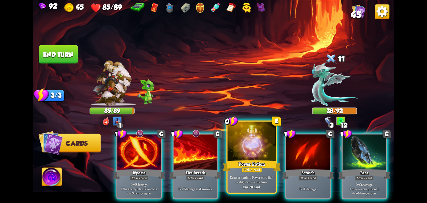
click at [246, 148] on div at bounding box center [252, 142] width 48 height 41
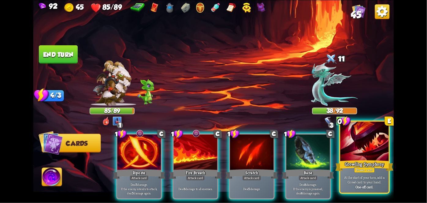
click at [365, 151] on div at bounding box center [365, 142] width 48 height 41
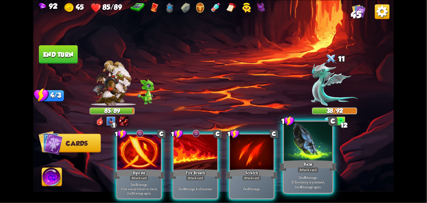
click at [309, 144] on div at bounding box center [308, 142] width 48 height 41
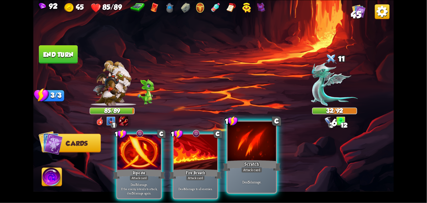
click at [250, 149] on div at bounding box center [252, 142] width 48 height 41
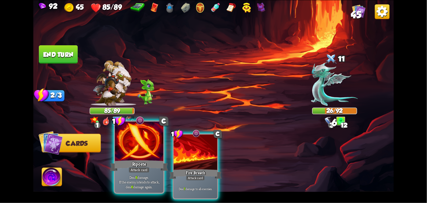
click at [137, 167] on div "Riposte" at bounding box center [139, 165] width 58 height 13
click at [137, 167] on div "1 C Riposte Attack card Deal 6 damage. If the enemy intends to attack, deal 6 d…" at bounding box center [249, 158] width 289 height 90
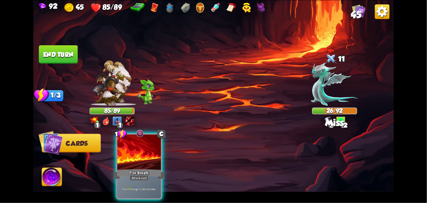
click at [137, 168] on div "Fire Breath" at bounding box center [139, 174] width 52 height 12
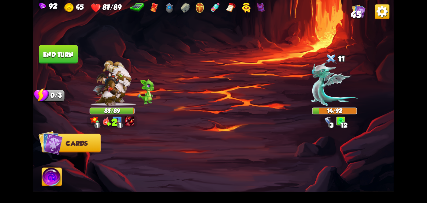
click at [72, 58] on button "End turn" at bounding box center [58, 54] width 39 height 18
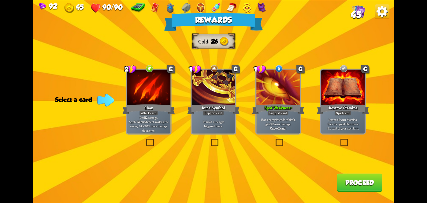
click at [147, 106] on div "Claw" at bounding box center [149, 109] width 52 height 12
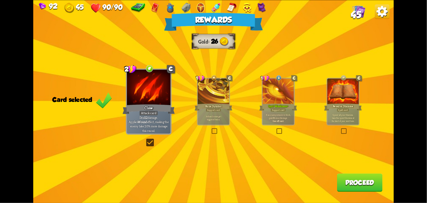
click at [365, 183] on button "Proceed" at bounding box center [360, 182] width 46 height 18
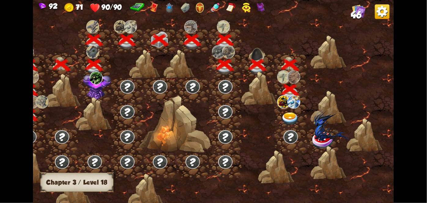
click at [293, 106] on img at bounding box center [294, 101] width 13 height 13
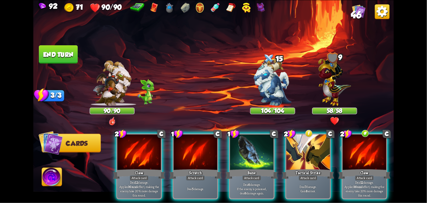
click at [316, 168] on div "Tactical Strike" at bounding box center [308, 174] width 52 height 12
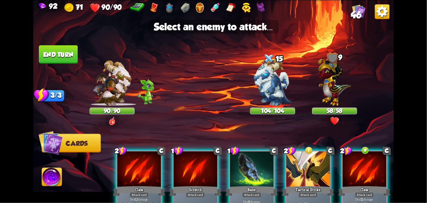
click at [269, 94] on img at bounding box center [273, 81] width 38 height 47
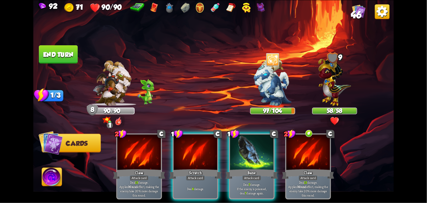
click at [196, 168] on div "Scratch" at bounding box center [196, 174] width 52 height 12
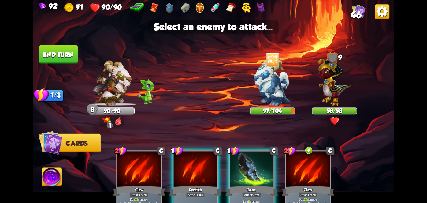
click at [199, 171] on div at bounding box center [196, 169] width 44 height 37
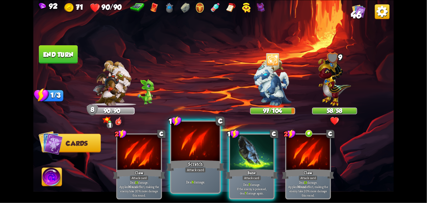
click at [250, 183] on p "Deal 7 damage. If the enemy is poisoned, deal 7 damage again." at bounding box center [251, 189] width 41 height 13
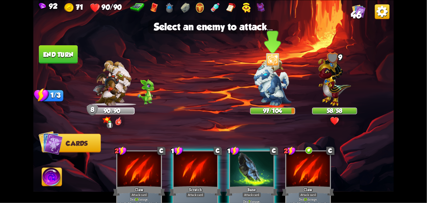
click at [275, 92] on img at bounding box center [273, 81] width 38 height 47
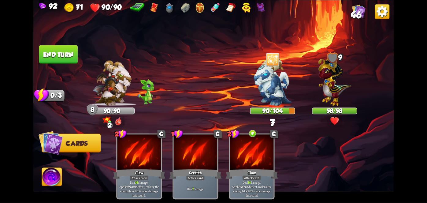
click at [53, 57] on button "End turn" at bounding box center [58, 54] width 39 height 18
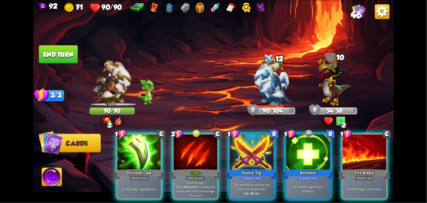
click at [252, 168] on div "Double Tap" at bounding box center [252, 174] width 52 height 12
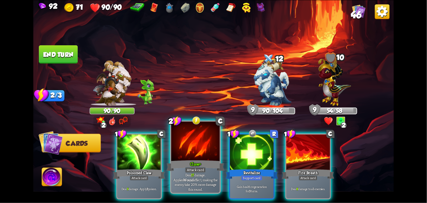
click at [198, 173] on div "Deal 17 damage. Applies Wound effect, making the enemy take 20% more damage thi…" at bounding box center [195, 181] width 48 height 21
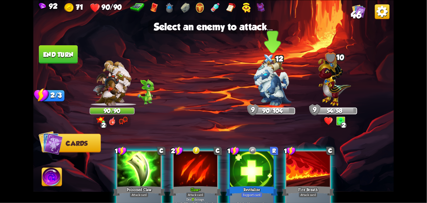
click at [274, 91] on img at bounding box center [273, 81] width 38 height 47
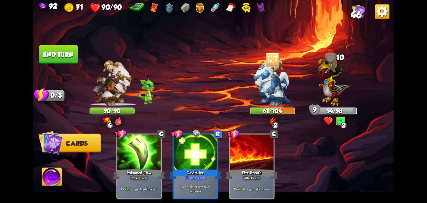
click at [49, 58] on button "End turn" at bounding box center [58, 54] width 39 height 18
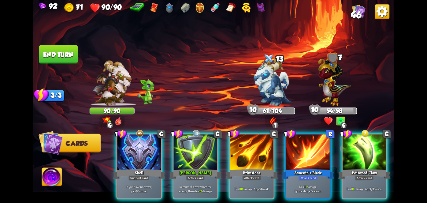
click at [374, 153] on div at bounding box center [365, 152] width 44 height 37
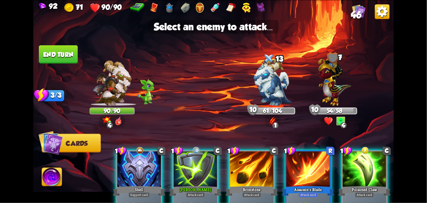
click at [277, 98] on img at bounding box center [273, 81] width 38 height 47
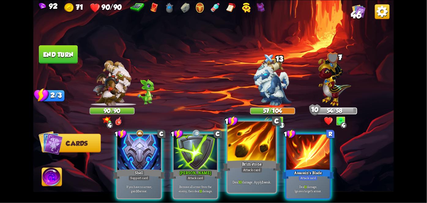
click at [251, 193] on div "1 C Brimstone Attack card Deal 10 damage. Apply 1 weak." at bounding box center [252, 156] width 51 height 73
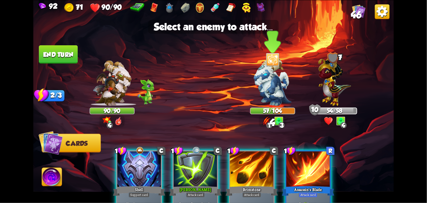
click at [287, 79] on img at bounding box center [273, 81] width 38 height 47
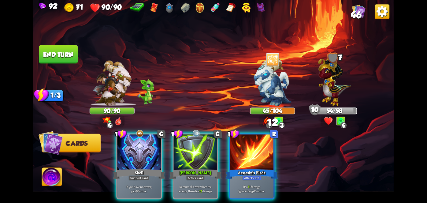
click at [201, 179] on div "Remove all armor from the enemy, then deal 12 damage." at bounding box center [196, 188] width 44 height 19
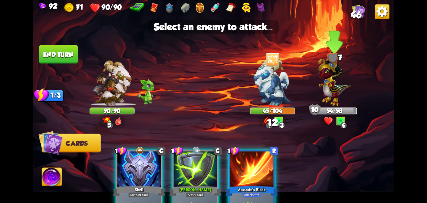
click at [331, 87] on img at bounding box center [334, 80] width 33 height 51
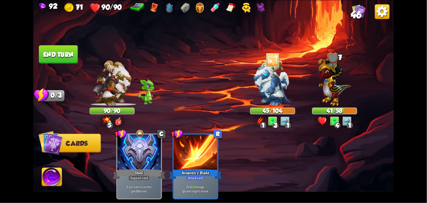
click at [55, 58] on button "End turn" at bounding box center [58, 54] width 39 height 18
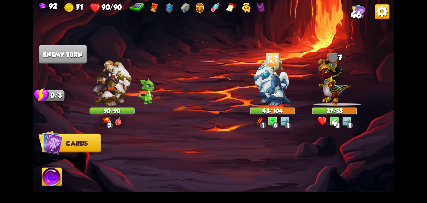
click at [49, 176] on img at bounding box center [52, 178] width 20 height 20
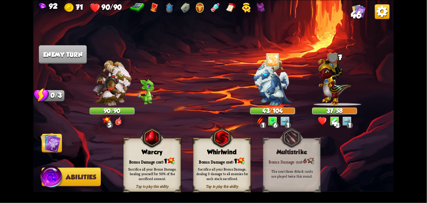
click at [222, 174] on div "Sacrifice all your Bonus Damage, dealing 3 damage to all enemies for each stack…" at bounding box center [223, 174] width 52 height 14
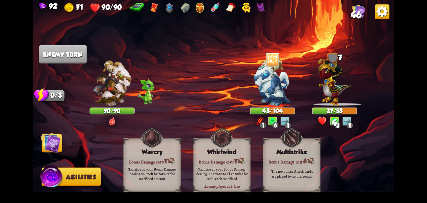
click at [222, 173] on div "Sacrifice all your Bonus Damage, dealing 3 damage to all enemies for each stack…" at bounding box center [223, 174] width 52 height 14
click at [223, 170] on div "Sacrifice all your Bonus Damage, dealing 3 damage to all enemies for each stack…" at bounding box center [223, 174] width 52 height 14
click at [222, 168] on div "Sacrifice all your Bonus Damage, dealing 3 damage to all enemies for each stack…" at bounding box center [223, 174] width 52 height 14
click at [220, 171] on div "Sacrifice all your Bonus Damage, dealing 3 damage to all enemies for each stack…" at bounding box center [223, 174] width 52 height 14
click at [220, 168] on div "Sacrifice all your Bonus Damage, dealing 3 damage to all enemies for each stack…" at bounding box center [223, 174] width 52 height 14
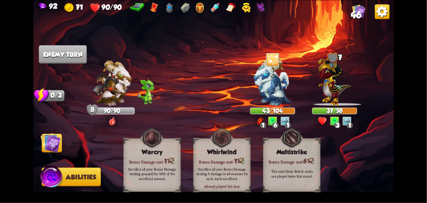
click at [221, 164] on div "Sacrifice all your Bonus Damage, dealing 3 damage to all enemies for each stack…" at bounding box center [223, 173] width 58 height 23
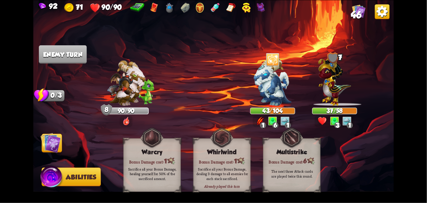
click at [223, 162] on div "Sacrifice all your Bonus Damage, dealing 3 damage to all enemies for each stack…" at bounding box center [223, 173] width 58 height 23
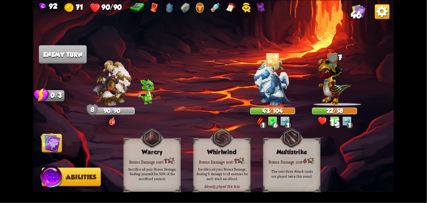
click at [224, 159] on div "Bonus Damage cost: 1" at bounding box center [222, 161] width 57 height 8
click at [223, 158] on div "Bonus Damage cost: 1" at bounding box center [222, 161] width 57 height 8
click at [57, 144] on img at bounding box center [51, 143] width 20 height 20
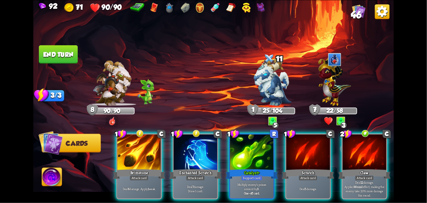
click at [198, 175] on div "Attack card" at bounding box center [195, 177] width 19 height 5
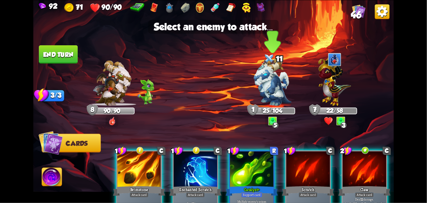
click at [277, 90] on img at bounding box center [273, 81] width 38 height 47
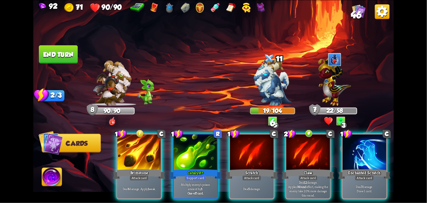
click at [128, 179] on div "Deal 6 damage. Apply 1 weak." at bounding box center [140, 188] width 44 height 19
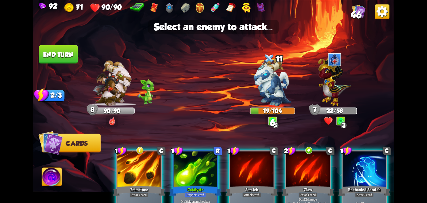
click at [335, 90] on img at bounding box center [334, 80] width 33 height 51
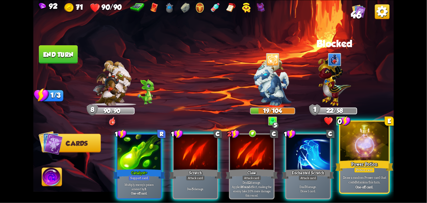
click at [367, 149] on div at bounding box center [365, 142] width 48 height 41
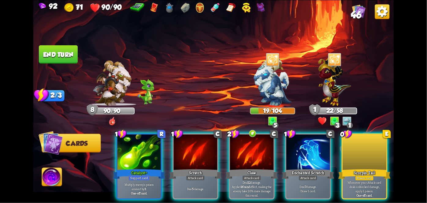
click at [371, 153] on div at bounding box center [365, 152] width 44 height 37
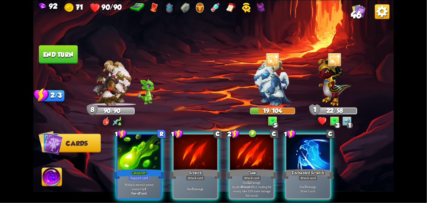
click at [312, 175] on div "Attack card" at bounding box center [308, 177] width 19 height 5
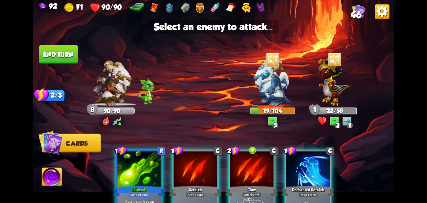
click at [279, 95] on img at bounding box center [273, 81] width 38 height 47
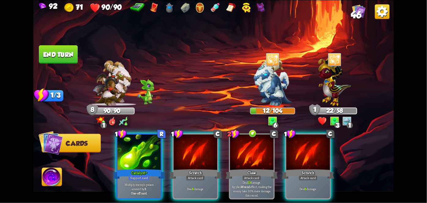
click at [127, 169] on div "Catalyst+" at bounding box center [139, 174] width 52 height 12
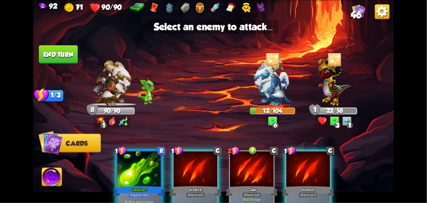
click at [258, 105] on img at bounding box center [273, 81] width 38 height 47
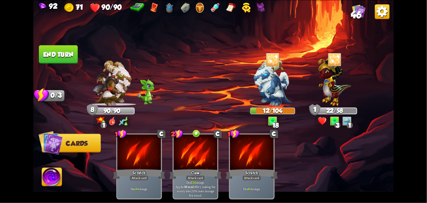
click at [50, 54] on button "End turn" at bounding box center [58, 54] width 39 height 18
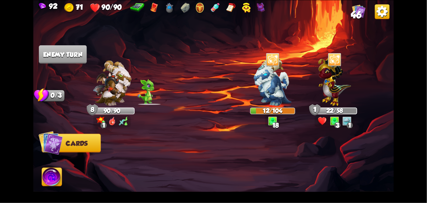
click at [49, 188] on img at bounding box center [52, 178] width 20 height 20
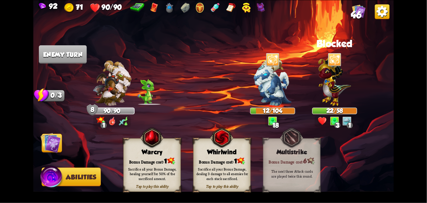
click at [227, 174] on div "Sacrifice all your Bonus Damage, dealing 3 damage to all enemies for each stack…" at bounding box center [223, 174] width 52 height 14
click at [223, 176] on div "Sacrifice all your Bonus Damage, dealing 3 damage to all enemies for each stack…" at bounding box center [223, 174] width 52 height 14
click at [223, 174] on div "Sacrifice all your Bonus Damage, dealing 3 damage to all enemies for each stack…" at bounding box center [223, 174] width 52 height 14
click at [223, 175] on div "Sacrifice all your Bonus Damage, dealing 3 damage to all enemies for each stack…" at bounding box center [223, 174] width 52 height 14
click at [223, 179] on div "Sacrifice all your Bonus Damage, dealing 3 damage to all enemies for each stack…" at bounding box center [223, 174] width 52 height 14
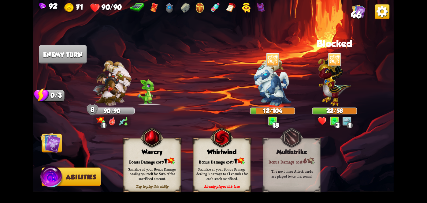
click at [225, 178] on div "Sacrifice all your Bonus Damage, dealing 3 damage to all enemies for each stack…" at bounding box center [223, 174] width 52 height 14
click at [221, 182] on div "Sacrifice all your Bonus Damage, dealing 3 damage to all enemies for each stack…" at bounding box center [223, 173] width 58 height 23
click at [222, 181] on div "Sacrifice all your Bonus Damage, dealing 3 damage to all enemies for each stack…" at bounding box center [223, 173] width 58 height 23
click at [220, 182] on div "Sacrifice all your Bonus Damage, dealing 3 damage to all enemies for each stack…" at bounding box center [223, 173] width 58 height 23
click at [224, 181] on div "Sacrifice all your Bonus Damage, dealing 3 damage to all enemies for each stack…" at bounding box center [223, 173] width 58 height 23
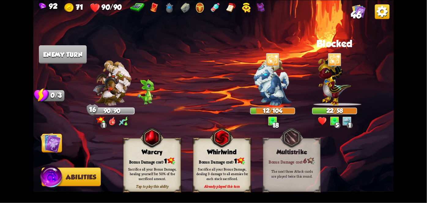
click at [224, 184] on div "Sacrifice all your Bonus Damage, dealing 3 damage to all enemies for each stack…" at bounding box center [223, 173] width 58 height 23
click at [223, 185] on div "Sacrifice all your Bonus Damage, dealing 3 damage to all enemies for each stack…" at bounding box center [223, 173] width 58 height 23
click at [223, 185] on div "Already played this turn" at bounding box center [222, 186] width 57 height 5
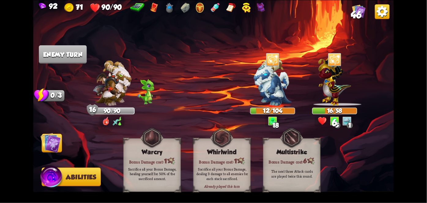
click at [224, 189] on div "Already played this turn Whirlwind Bonus Damage cost: 1 Sacrifice all your Bonu…" at bounding box center [223, 165] width 58 height 54
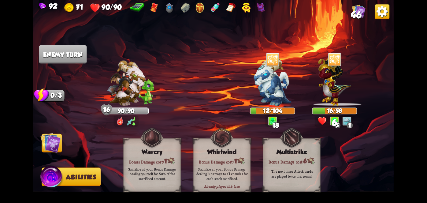
click at [225, 185] on div "Already played this turn" at bounding box center [222, 186] width 57 height 5
click at [226, 183] on div "Sacrifice all your Bonus Damage, dealing 3 damage to all enemies for each stack…" at bounding box center [223, 173] width 58 height 23
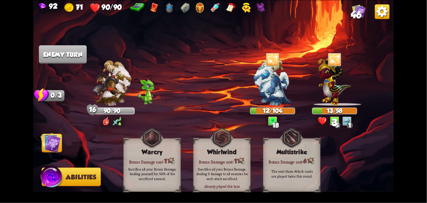
click at [225, 179] on div "Sacrifice all your Bonus Damage, dealing 3 damage to all enemies for each stack…" at bounding box center [223, 174] width 52 height 14
click at [51, 145] on img at bounding box center [51, 143] width 20 height 20
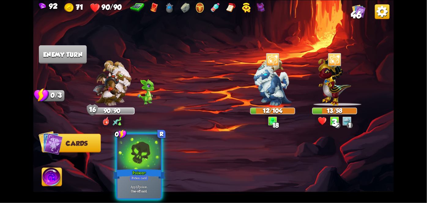
click at [52, 147] on img at bounding box center [51, 142] width 24 height 24
click at [142, 179] on div "Apply 7 poison. One-off card." at bounding box center [140, 188] width 44 height 19
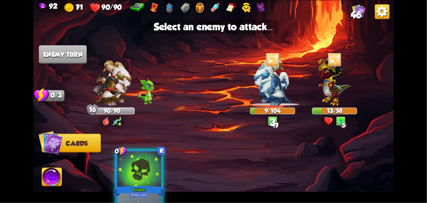
click at [143, 187] on div "Poison+" at bounding box center [139, 191] width 52 height 12
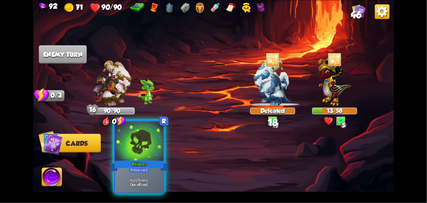
click at [145, 186] on b "One-off card." at bounding box center [139, 184] width 18 height 5
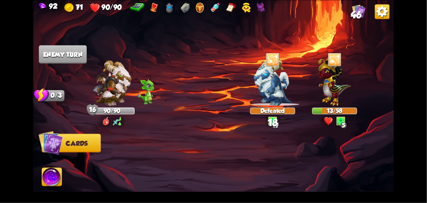
click at [152, 186] on div at bounding box center [249, 158] width 289 height 90
click at [149, 183] on div at bounding box center [249, 158] width 289 height 90
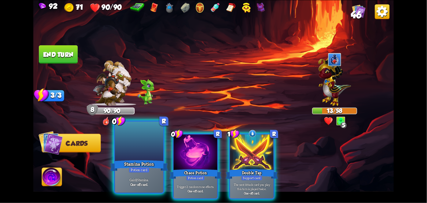
click at [147, 167] on div "Potion card" at bounding box center [139, 170] width 21 height 6
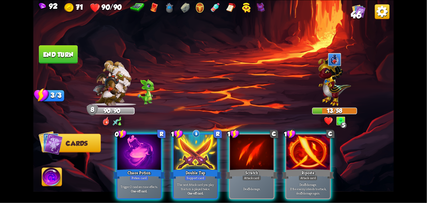
click at [127, 185] on p "Trigger 2 random rune effects." at bounding box center [139, 187] width 41 height 4
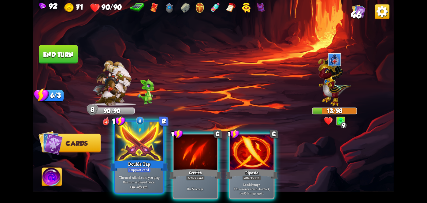
click at [140, 176] on p "The next Attack card you play this turn is played twice." at bounding box center [139, 179] width 46 height 9
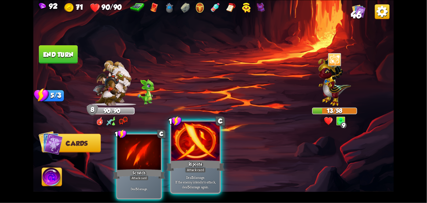
click at [178, 168] on div "Riposte" at bounding box center [196, 165] width 58 height 13
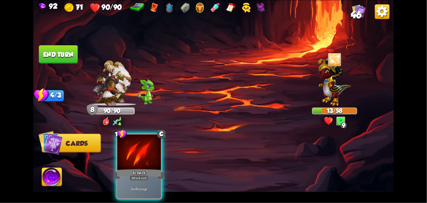
click at [144, 179] on div "Deal 5 damage." at bounding box center [140, 188] width 44 height 19
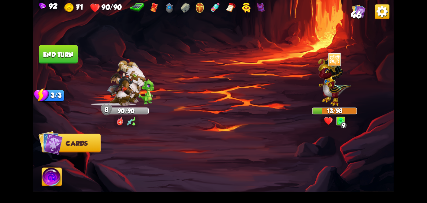
click at [145, 174] on div at bounding box center [249, 158] width 289 height 90
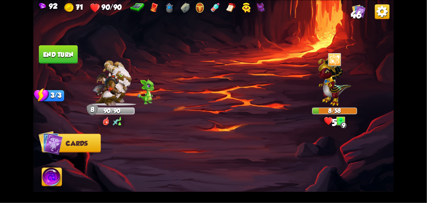
click at [144, 176] on div at bounding box center [249, 158] width 289 height 90
click at [146, 176] on div at bounding box center [249, 158] width 289 height 90
click at [57, 61] on button "End turn" at bounding box center [58, 54] width 39 height 18
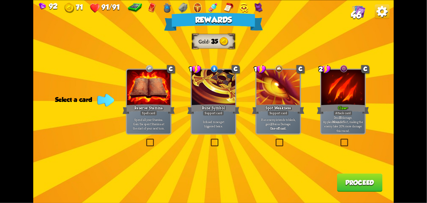
click at [349, 103] on div at bounding box center [344, 88] width 44 height 37
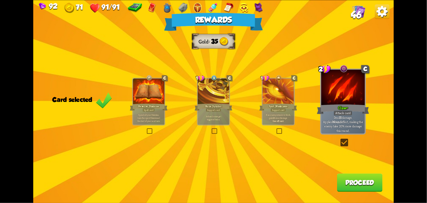
click at [352, 186] on button "Proceed" at bounding box center [360, 182] width 46 height 18
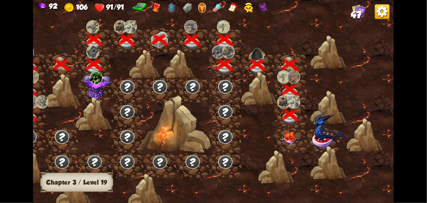
click at [294, 141] on img at bounding box center [290, 139] width 18 height 14
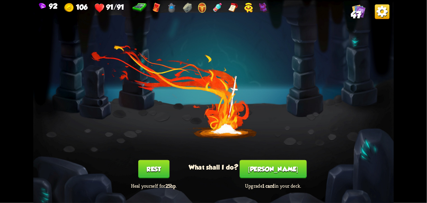
click at [283, 168] on button "[PERSON_NAME]" at bounding box center [273, 169] width 67 height 18
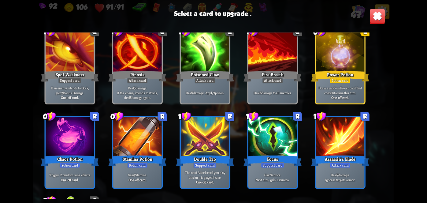
scroll to position [180, 0]
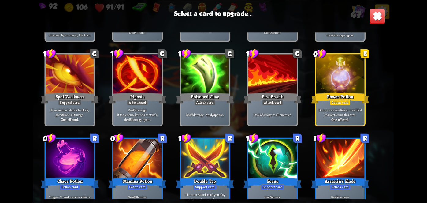
click at [354, 77] on div at bounding box center [340, 74] width 48 height 41
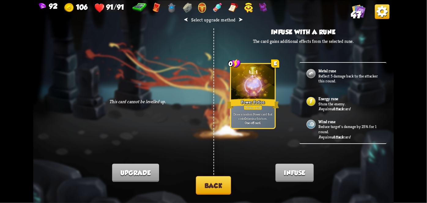
click at [216, 190] on button "Back" at bounding box center [213, 185] width 35 height 19
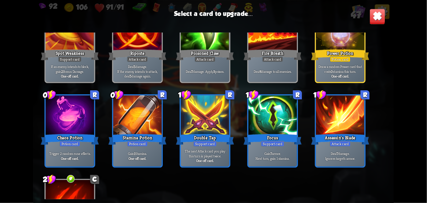
scroll to position [220, 0]
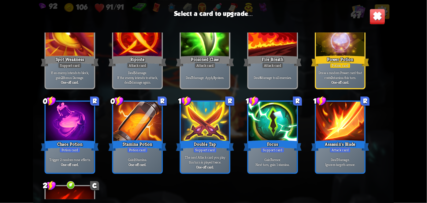
click at [138, 122] on div at bounding box center [137, 122] width 48 height 41
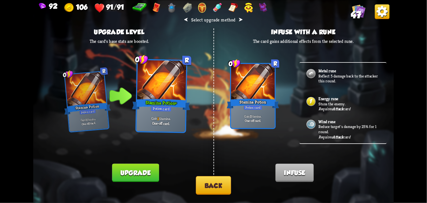
click at [355, 100] on div "Energy rune Stuns the enemy. Requires Attack card" at bounding box center [343, 102] width 87 height 23
click at [336, 104] on p "Stuns the enemy." at bounding box center [349, 103] width 61 height 5
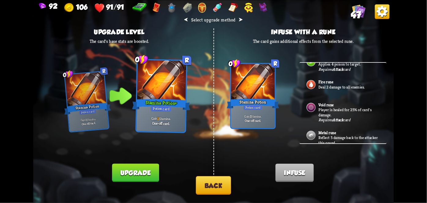
scroll to position [215, 0]
click at [351, 82] on div "Fire rune Deal 2 damage to all enemies." at bounding box center [343, 84] width 87 height 23
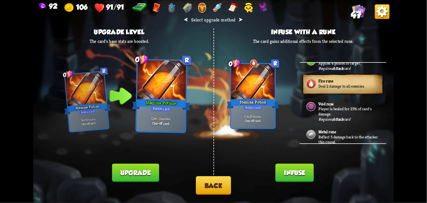
click at [299, 174] on button "Infuse" at bounding box center [295, 173] width 38 height 18
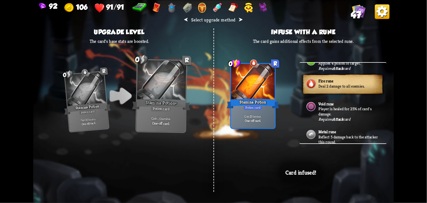
click at [341, 165] on div "⮜ Select upgrade method ⮞ Upgrade level The card's base stats are boosted. 0 R …" at bounding box center [213, 101] width 361 height 203
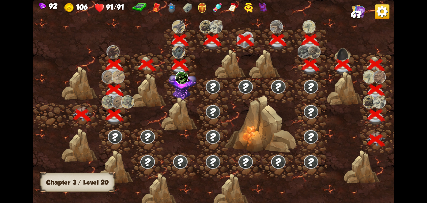
scroll to position [0, 93]
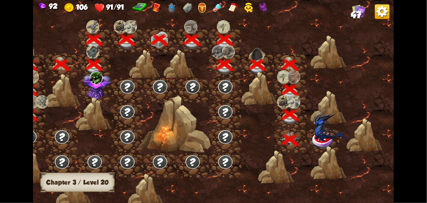
click at [324, 129] on img at bounding box center [332, 124] width 36 height 33
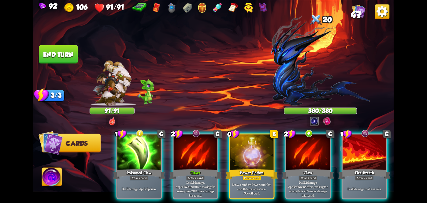
click at [331, 78] on img at bounding box center [320, 60] width 99 height 91
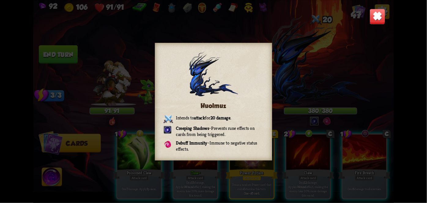
click at [372, 18] on img at bounding box center [378, 17] width 16 height 16
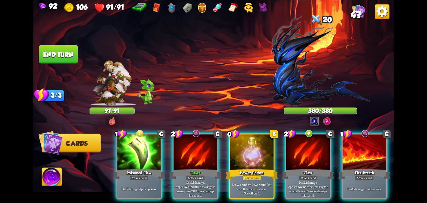
click at [248, 175] on div "Potion card" at bounding box center [252, 177] width 19 height 5
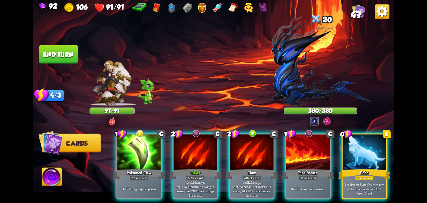
click at [368, 147] on div at bounding box center [365, 152] width 44 height 37
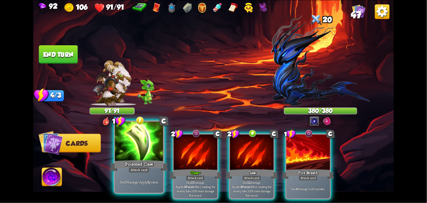
click at [131, 168] on div "Attack card" at bounding box center [139, 170] width 21 height 6
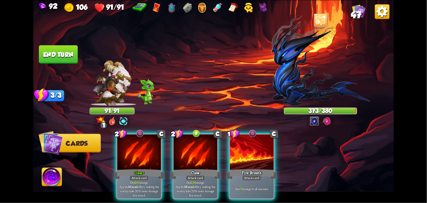
click at [255, 148] on div at bounding box center [252, 152] width 44 height 37
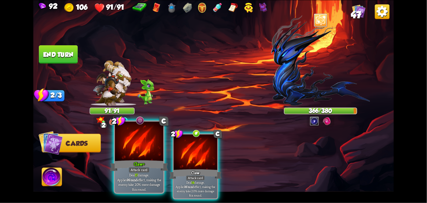
click at [122, 185] on p "Deal 17 damage. Applies Wound effect, making the enemy take 20% more damage thi…" at bounding box center [139, 181] width 46 height 19
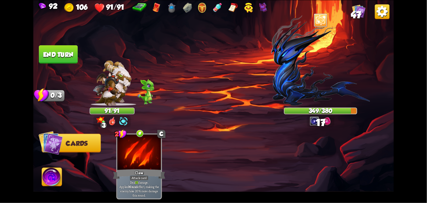
click at [54, 54] on button "End turn" at bounding box center [58, 54] width 39 height 18
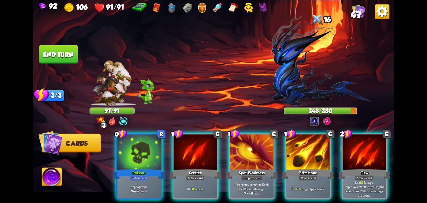
click at [126, 169] on div "Poison+" at bounding box center [139, 174] width 52 height 12
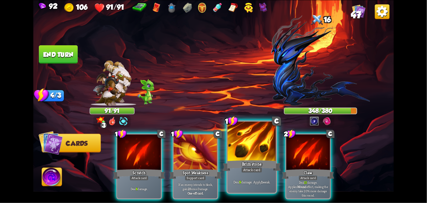
click at [254, 162] on div "Brimstone" at bounding box center [252, 165] width 58 height 13
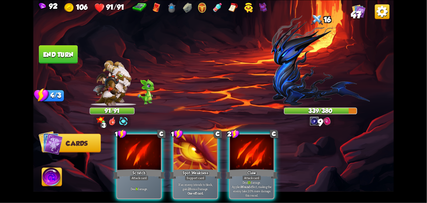
click at [250, 168] on div "Claw" at bounding box center [252, 174] width 52 height 12
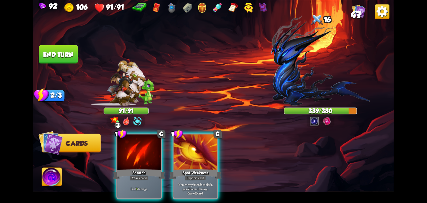
click at [132, 179] on div "Deal 8 damage." at bounding box center [140, 188] width 44 height 19
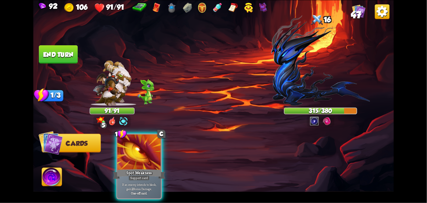
click at [48, 57] on button "End turn" at bounding box center [58, 54] width 39 height 18
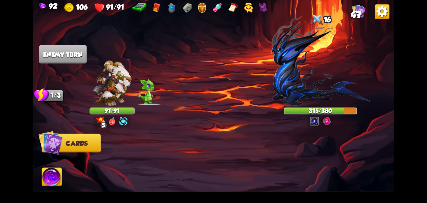
click at [49, 177] on img at bounding box center [52, 178] width 20 height 20
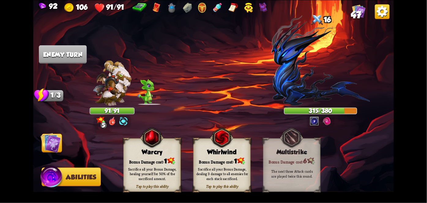
click at [237, 164] on div "Sacrifice all your Bonus Damage, dealing 3 damage to all enemies for each stack…" at bounding box center [223, 173] width 58 height 23
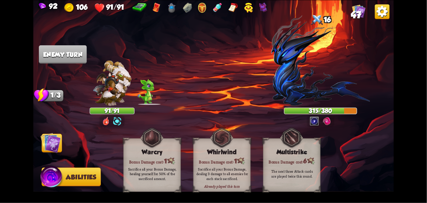
click at [235, 157] on div "Bonus Damage cost: 1" at bounding box center [222, 161] width 57 height 8
click at [231, 157] on div "Bonus Damage cost: 1" at bounding box center [222, 161] width 57 height 8
click at [229, 157] on div "Bonus Damage cost: 1" at bounding box center [222, 161] width 57 height 8
click at [226, 160] on div "Bonus Damage cost: 1" at bounding box center [222, 161] width 57 height 8
click at [226, 159] on div "Bonus Damage cost: 1" at bounding box center [222, 161] width 57 height 8
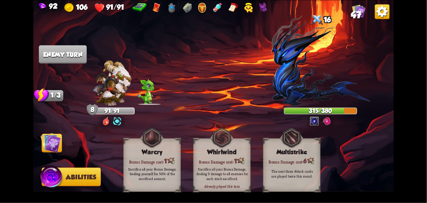
click at [224, 162] on div "Bonus Damage cost: 1" at bounding box center [222, 161] width 57 height 8
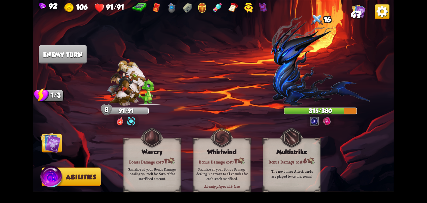
click at [227, 161] on div "Bonus Damage cost: 1" at bounding box center [222, 161] width 57 height 8
click at [222, 167] on div "Sacrifice all your Bonus Damage, dealing 3 damage to all enemies for each stack…" at bounding box center [223, 173] width 58 height 23
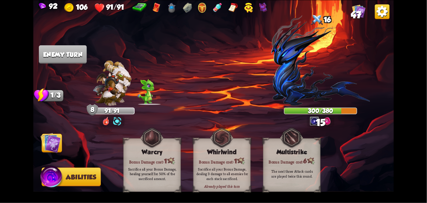
click at [224, 165] on div "Sacrifice all your Bonus Damage, dealing 3 damage to all enemies for each stack…" at bounding box center [223, 173] width 58 height 23
click at [224, 164] on div "Sacrifice all your Bonus Damage, dealing 3 damage to all enemies for each stack…" at bounding box center [223, 173] width 58 height 23
click at [229, 163] on div "Sacrifice all your Bonus Damage, dealing 3 damage to all enemies for each stack…" at bounding box center [223, 173] width 58 height 23
click at [53, 149] on img at bounding box center [51, 143] width 20 height 20
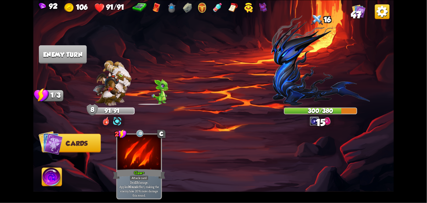
click at [52, 144] on img at bounding box center [51, 142] width 24 height 24
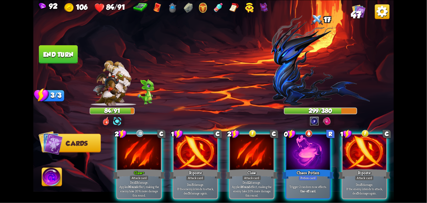
click at [249, 180] on p "Deal 12 damage. Applies Wound effect, making the enemy take 20% more damage thi…" at bounding box center [251, 188] width 41 height 17
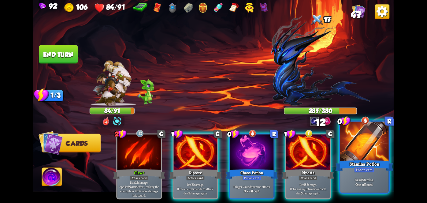
click at [366, 149] on div at bounding box center [365, 142] width 48 height 41
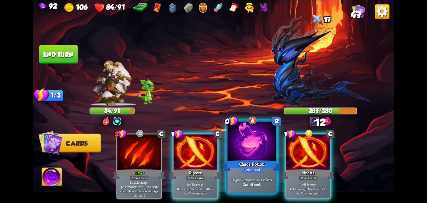
click at [251, 167] on div "Chaos Potion" at bounding box center [252, 165] width 58 height 13
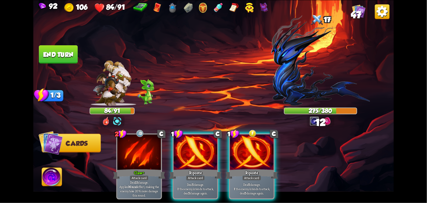
click at [255, 168] on div "Riposte" at bounding box center [252, 174] width 52 height 12
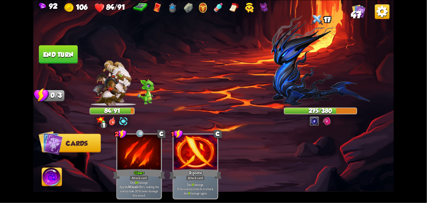
click at [52, 53] on button "End turn" at bounding box center [58, 54] width 39 height 18
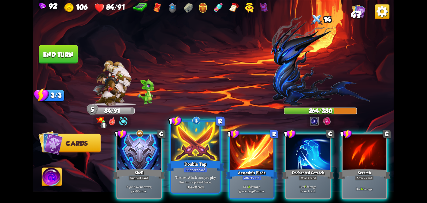
click at [191, 169] on div "Support card" at bounding box center [196, 170] width 24 height 6
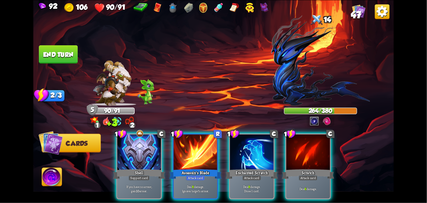
click at [248, 168] on div "Enchanted Scratch" at bounding box center [252, 174] width 52 height 12
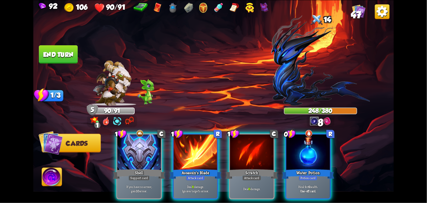
click at [312, 175] on div "Potion card" at bounding box center [308, 177] width 19 height 5
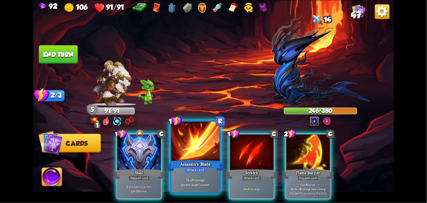
click at [202, 175] on div "Deal 8 damage. Ignores target's armor." at bounding box center [195, 181] width 48 height 21
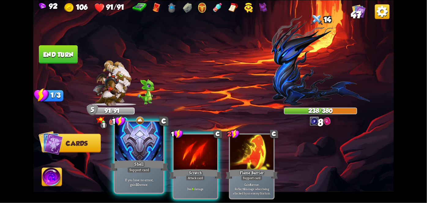
click at [135, 172] on div "Support card" at bounding box center [139, 170] width 24 height 6
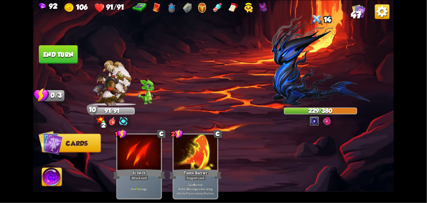
click at [72, 62] on button "End turn" at bounding box center [58, 54] width 39 height 18
click at [70, 67] on img at bounding box center [213, 101] width 361 height 203
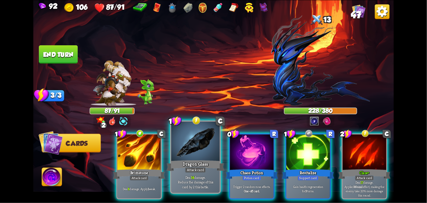
click at [206, 157] on div at bounding box center [195, 142] width 48 height 41
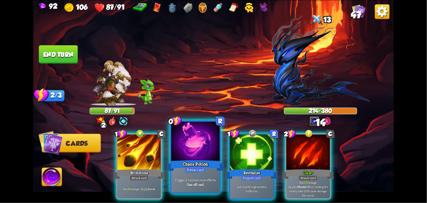
click at [190, 148] on div at bounding box center [195, 142] width 48 height 41
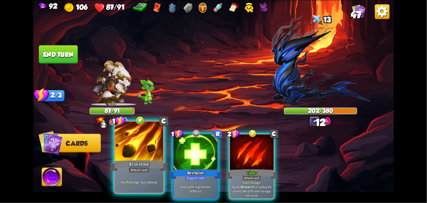
click at [132, 158] on div at bounding box center [139, 142] width 48 height 41
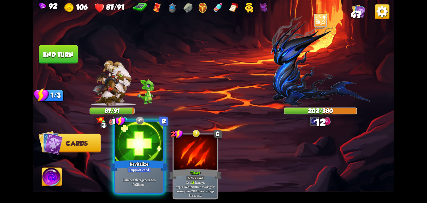
click at [145, 161] on div "Revitalize" at bounding box center [139, 165] width 58 height 13
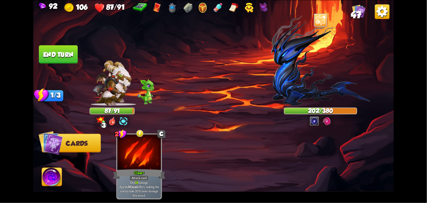
click at [53, 55] on button "End turn" at bounding box center [58, 54] width 39 height 18
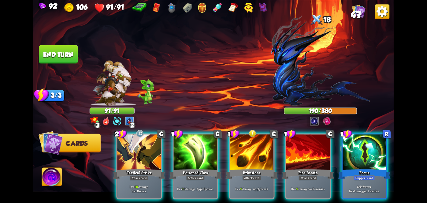
click at [247, 168] on div "Brimstone" at bounding box center [252, 174] width 52 height 12
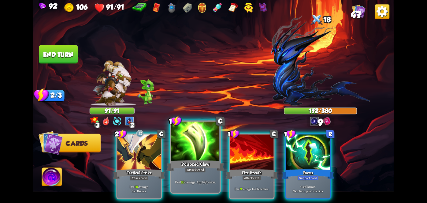
click at [200, 175] on div "Deal 10 damage. Apply 3 poison." at bounding box center [195, 181] width 48 height 21
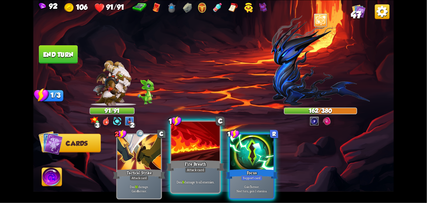
click at [200, 167] on div "Fire Breath" at bounding box center [196, 165] width 58 height 13
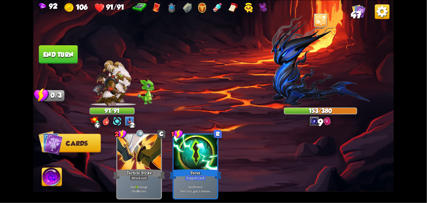
click at [55, 60] on button "End turn" at bounding box center [58, 54] width 39 height 18
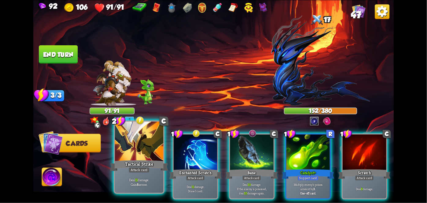
click at [130, 154] on div at bounding box center [139, 142] width 48 height 41
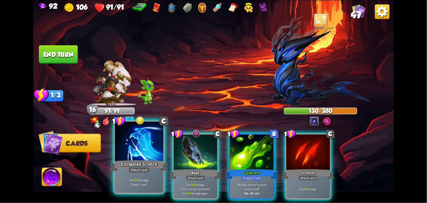
click at [136, 140] on div at bounding box center [139, 142] width 48 height 41
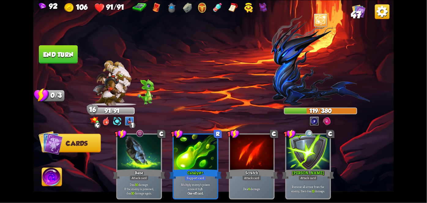
click at [47, 52] on button "End turn" at bounding box center [58, 54] width 39 height 18
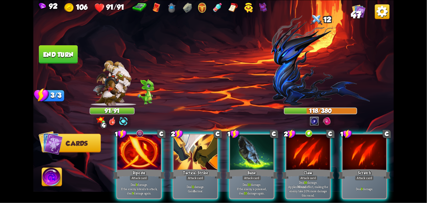
click at [198, 152] on div at bounding box center [196, 152] width 44 height 37
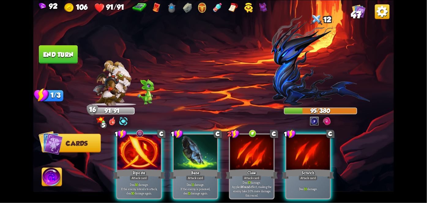
click at [134, 168] on div "Riposte" at bounding box center [139, 174] width 52 height 12
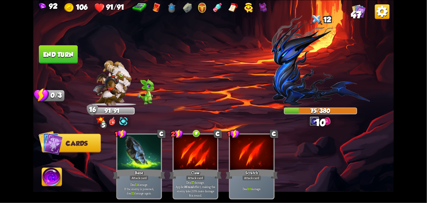
click at [49, 186] on img at bounding box center [52, 178] width 20 height 20
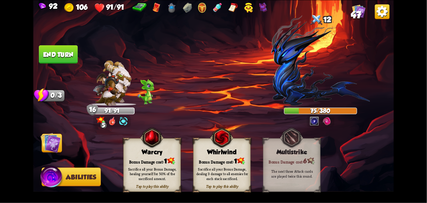
click at [227, 161] on div "Bonus Damage cost: 1" at bounding box center [222, 161] width 57 height 8
click at [229, 154] on div "Whirlwind" at bounding box center [222, 151] width 57 height 7
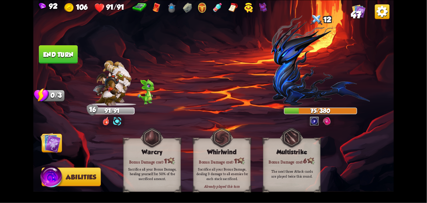
click at [242, 148] on div "Already played this turn Whirlwind Bonus Damage cost: 1 Sacrifice all your Bonu…" at bounding box center [223, 165] width 58 height 54
click at [245, 146] on span at bounding box center [248, 143] width 11 height 12
click at [236, 157] on div "Bonus Damage cost: 1" at bounding box center [222, 161] width 57 height 8
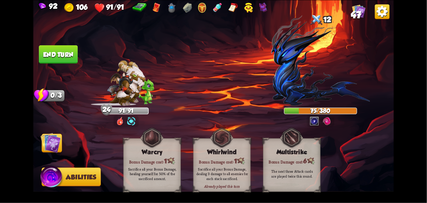
click at [56, 150] on img at bounding box center [51, 143] width 20 height 20
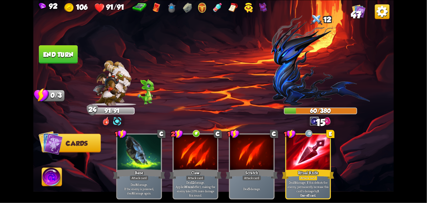
click at [52, 55] on button "End turn" at bounding box center [58, 54] width 39 height 18
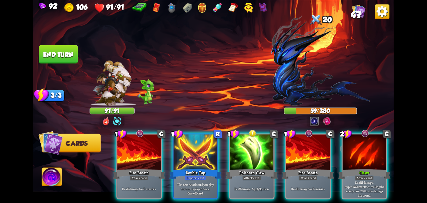
click at [253, 168] on div "Poisoned Claw" at bounding box center [252, 174] width 52 height 12
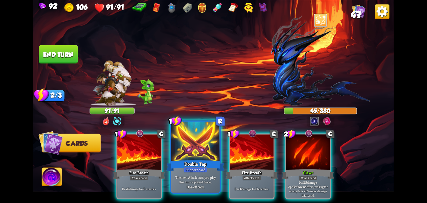
click at [195, 164] on div "Double Tap" at bounding box center [196, 165] width 58 height 13
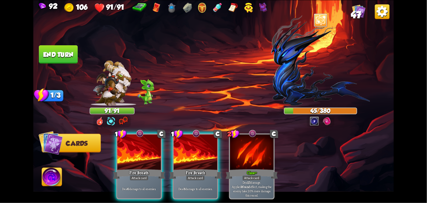
click at [147, 175] on div "Attack card" at bounding box center [139, 177] width 19 height 5
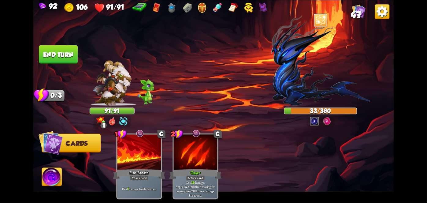
click at [59, 51] on button "End turn" at bounding box center [58, 54] width 39 height 18
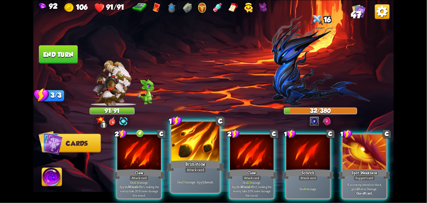
click at [188, 166] on div "Brimstone" at bounding box center [196, 165] width 58 height 13
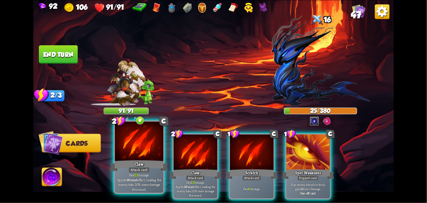
click at [139, 151] on div at bounding box center [139, 142] width 48 height 41
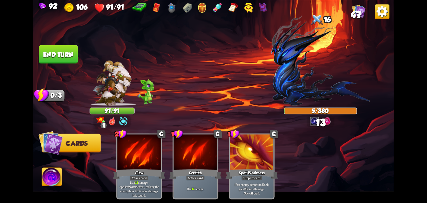
click at [55, 52] on button "End turn" at bounding box center [58, 54] width 39 height 18
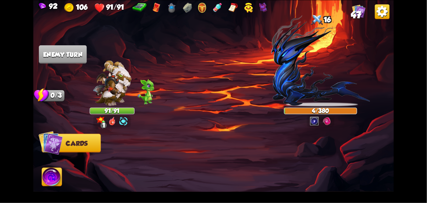
click at [55, 170] on img at bounding box center [52, 178] width 20 height 20
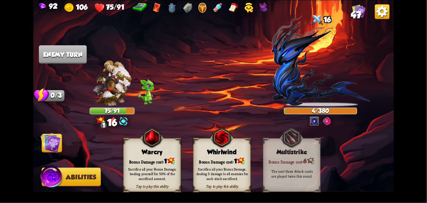
click at [219, 176] on div "Sacrifice all your Bonus Damage, dealing 3 damage to all enemies for each stack…" at bounding box center [223, 174] width 52 height 14
click at [223, 168] on div "Sacrifice all your Bonus Damage, dealing 3 damage to all enemies for each stack…" at bounding box center [223, 174] width 52 height 14
click at [228, 168] on div "Sacrifice all your Bonus Damage, dealing 3 damage to all enemies for each stack…" at bounding box center [223, 174] width 52 height 14
click at [225, 171] on div "Sacrifice all your Bonus Damage, dealing 3 damage to all enemies for each stack…" at bounding box center [223, 174] width 52 height 14
click at [225, 174] on div "Sacrifice all your Bonus Damage, dealing 3 damage to all enemies for each stack…" at bounding box center [223, 174] width 52 height 14
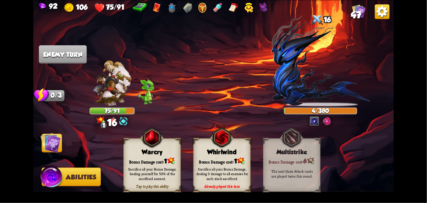
click at [232, 171] on div "Sacrifice all your Bonus Damage, dealing 3 damage to all enemies for each stack…" at bounding box center [223, 174] width 52 height 14
click at [233, 167] on div "Sacrifice all your Bonus Damage, dealing 3 damage to all enemies for each stack…" at bounding box center [223, 174] width 52 height 14
click at [236, 167] on div "Sacrifice all your Bonus Damage, dealing 3 damage to all enemies for each stack…" at bounding box center [223, 174] width 52 height 14
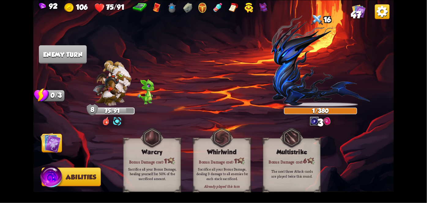
click at [46, 147] on img at bounding box center [51, 143] width 20 height 20
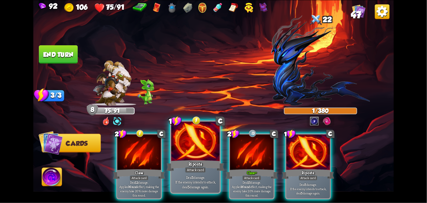
click at [189, 162] on div "Riposte" at bounding box center [196, 165] width 58 height 13
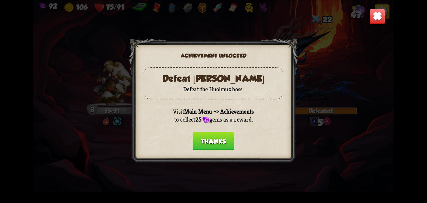
click at [221, 149] on button "Thanks" at bounding box center [214, 141] width 42 height 18
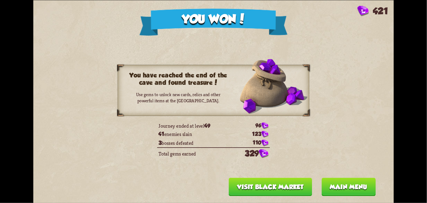
click at [350, 185] on button "Main menu" at bounding box center [349, 187] width 54 height 18
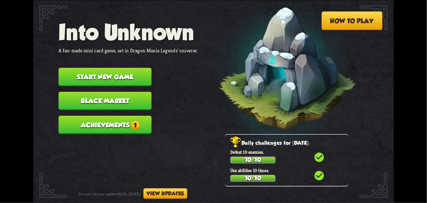
click at [87, 127] on button "Achievements 1" at bounding box center [105, 125] width 93 height 18
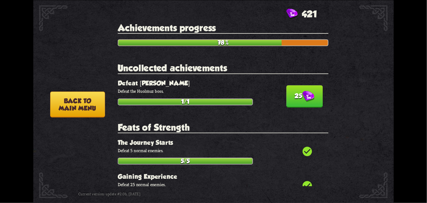
click at [298, 98] on button "25" at bounding box center [305, 96] width 36 height 22
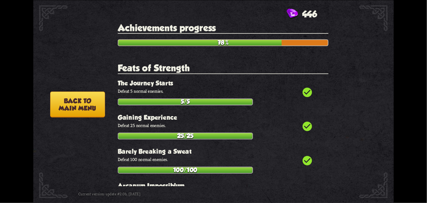
click at [70, 106] on button "Back to main menu" at bounding box center [77, 104] width 55 height 26
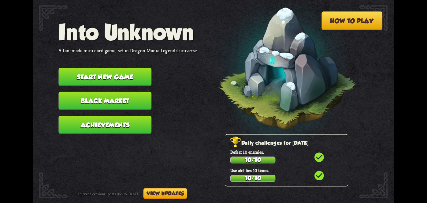
click at [76, 108] on button "Black Market" at bounding box center [105, 101] width 93 height 18
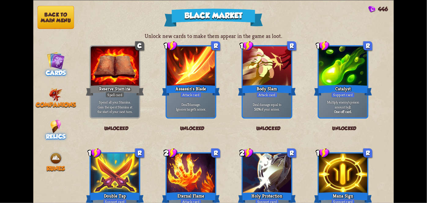
click at [55, 131] on img at bounding box center [56, 125] width 11 height 13
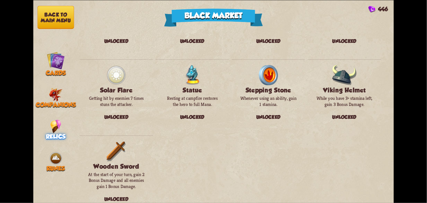
scroll to position [705, 0]
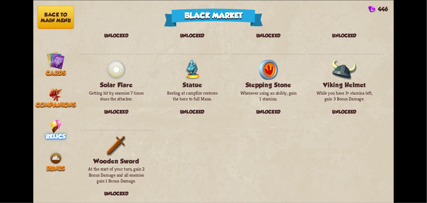
click at [47, 163] on div "Runes" at bounding box center [55, 161] width 45 height 21
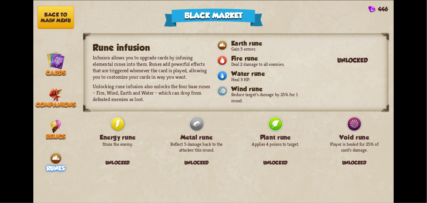
click at [51, 92] on img at bounding box center [56, 94] width 14 height 13
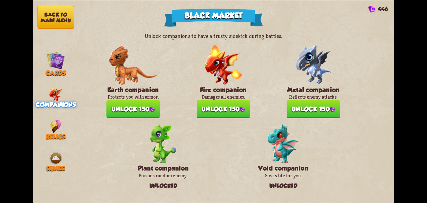
click at [124, 107] on button "Unlock 150" at bounding box center [134, 109] width 54 height 18
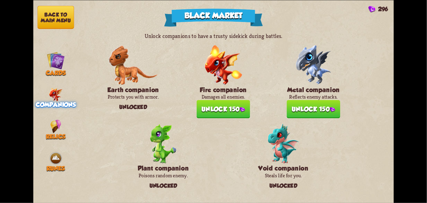
click at [233, 104] on button "Unlock 150" at bounding box center [224, 109] width 54 height 18
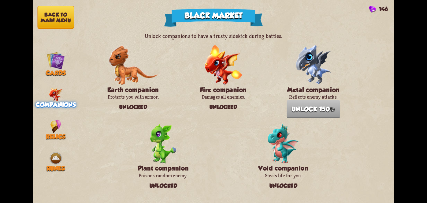
click at [59, 56] on img at bounding box center [56, 60] width 18 height 18
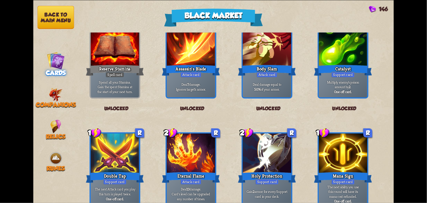
scroll to position [0, 0]
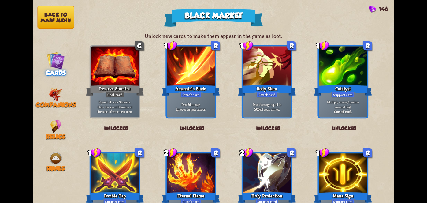
click at [59, 17] on button "Back to main menu" at bounding box center [55, 17] width 37 height 23
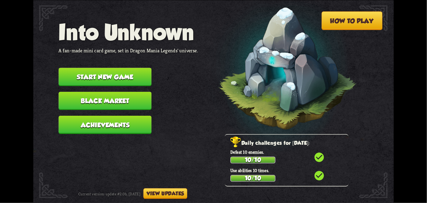
click at [56, 0] on div "How to play Into Unknown A fan-made mini card game, set in Dragon Mania Legends…" at bounding box center [213, 0] width 361 height 0
click at [174, 198] on button "View updates" at bounding box center [166, 193] width 44 height 11
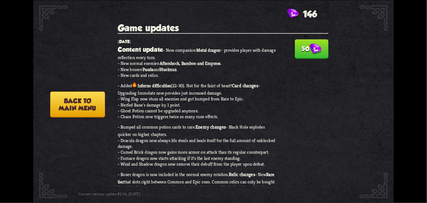
click at [312, 49] on img at bounding box center [316, 48] width 12 height 11
click at [65, 105] on button "Back to main menu" at bounding box center [77, 104] width 55 height 26
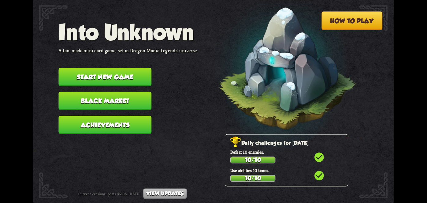
click at [80, 107] on button "Black Market" at bounding box center [105, 101] width 93 height 18
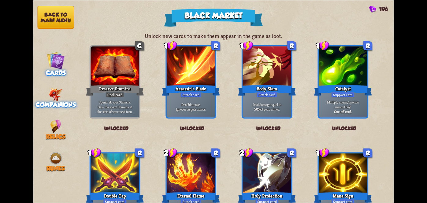
click at [51, 96] on img at bounding box center [56, 94] width 14 height 13
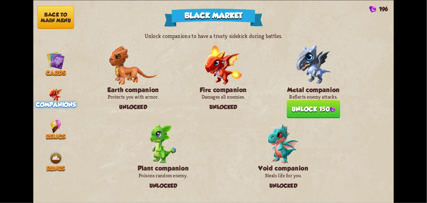
click at [318, 111] on button "Unlock 150" at bounding box center [314, 109] width 54 height 18
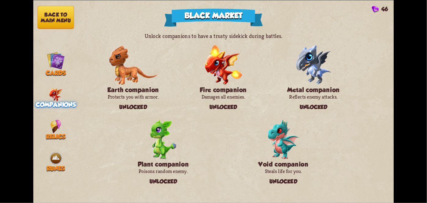
click at [60, 27] on button "Back to main menu" at bounding box center [55, 17] width 37 height 23
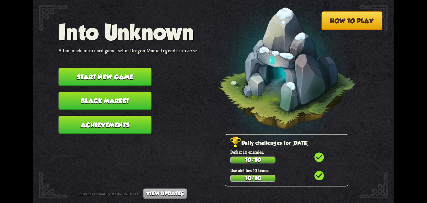
click at [173, 191] on button "View updates" at bounding box center [165, 193] width 43 height 10
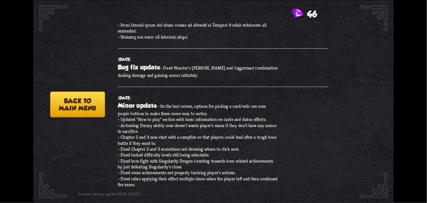
scroll to position [1097, 0]
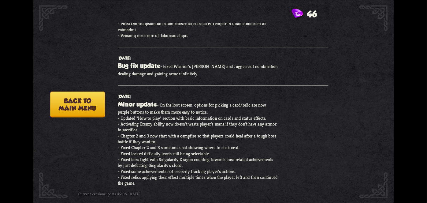
click at [65, 109] on button "Back to main menu" at bounding box center [77, 104] width 55 height 26
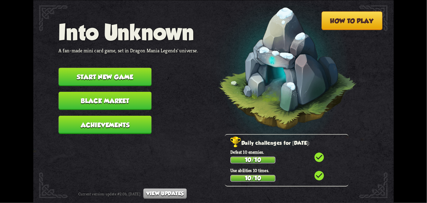
click at [89, 80] on button "Start new game" at bounding box center [105, 77] width 93 height 18
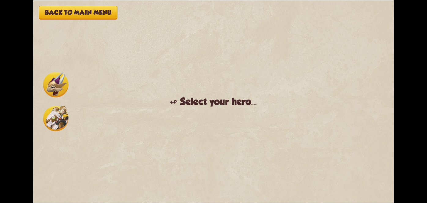
click at [44, 93] on img at bounding box center [55, 84] width 25 height 25
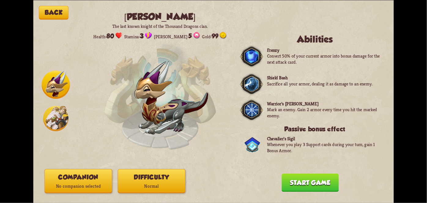
click at [58, 120] on img at bounding box center [55, 118] width 25 height 25
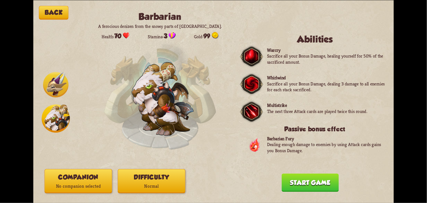
click at [52, 88] on img at bounding box center [55, 84] width 25 height 25
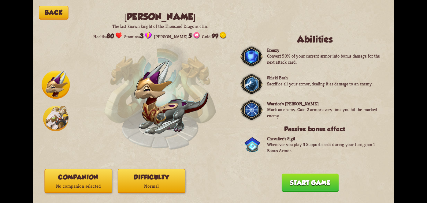
click at [56, 119] on img at bounding box center [55, 118] width 25 height 25
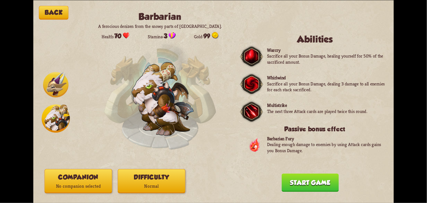
click at [49, 92] on img at bounding box center [55, 84] width 25 height 25
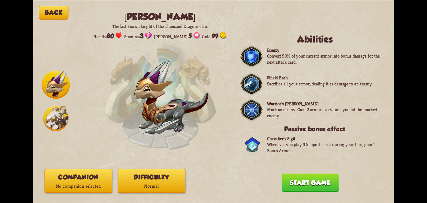
click at [59, 125] on img at bounding box center [55, 118] width 25 height 25
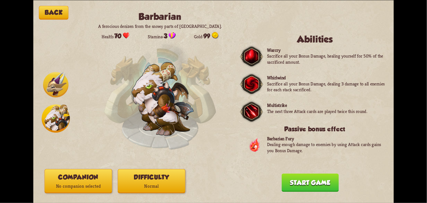
click at [55, 90] on img at bounding box center [55, 84] width 25 height 25
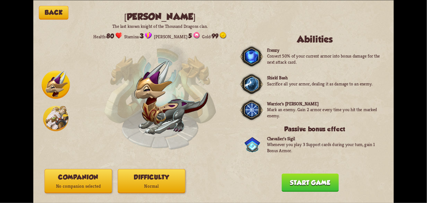
click at [56, 130] on img at bounding box center [55, 118] width 25 height 25
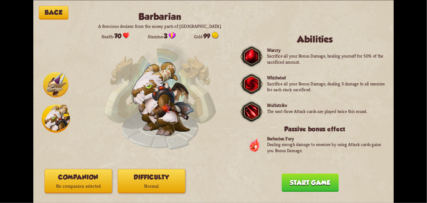
click at [57, 88] on img at bounding box center [55, 84] width 25 height 25
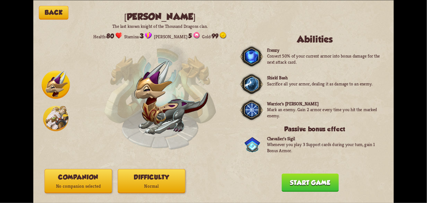
click at [348, 202] on div "Back [PERSON_NAME] The last known knight of the Thousand Dragons clan. Health: …" at bounding box center [213, 101] width 361 height 203
click at [57, 112] on img at bounding box center [55, 118] width 25 height 25
